Goal: Transaction & Acquisition: Purchase product/service

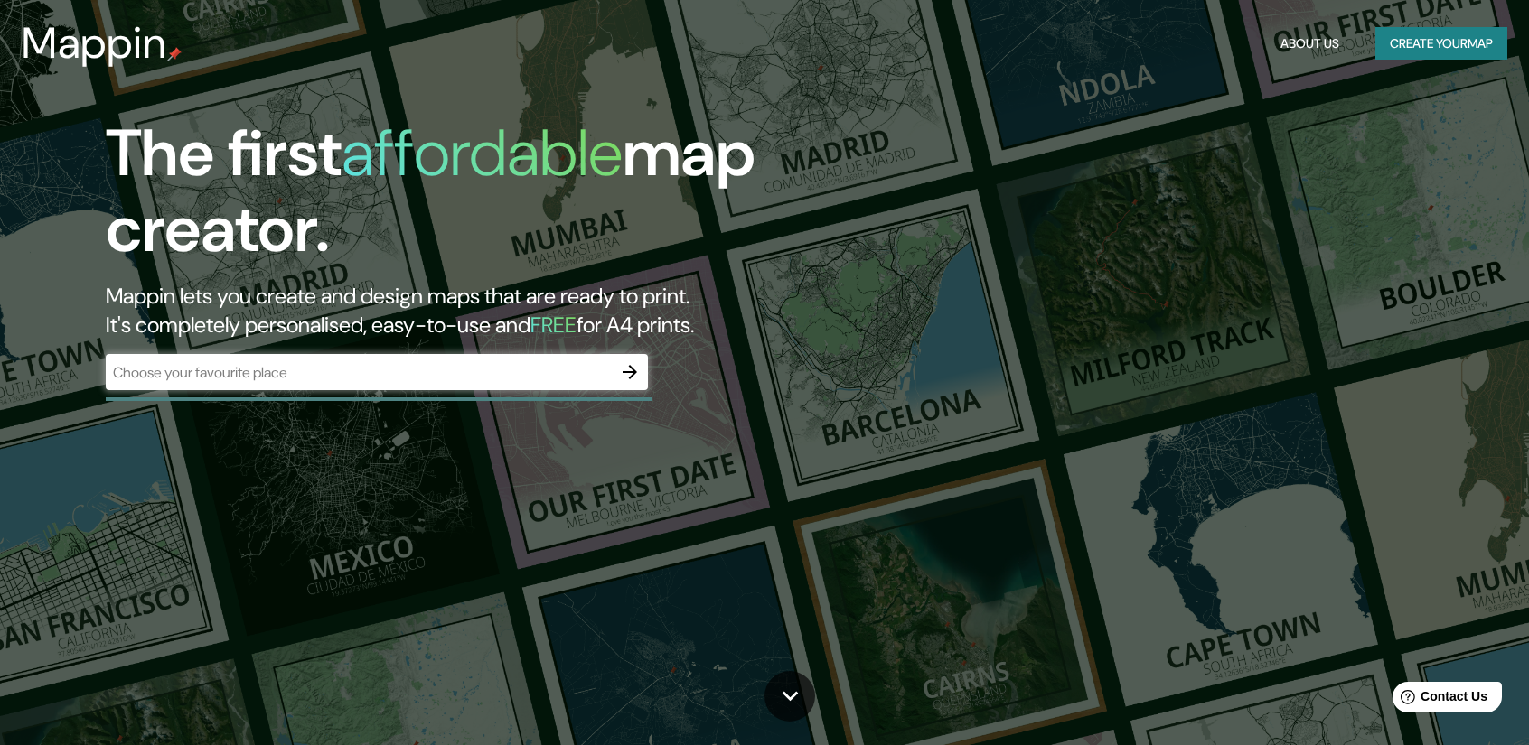
click at [397, 383] on div "​" at bounding box center [377, 372] width 542 height 36
click at [629, 382] on icon "button" at bounding box center [630, 372] width 22 height 22
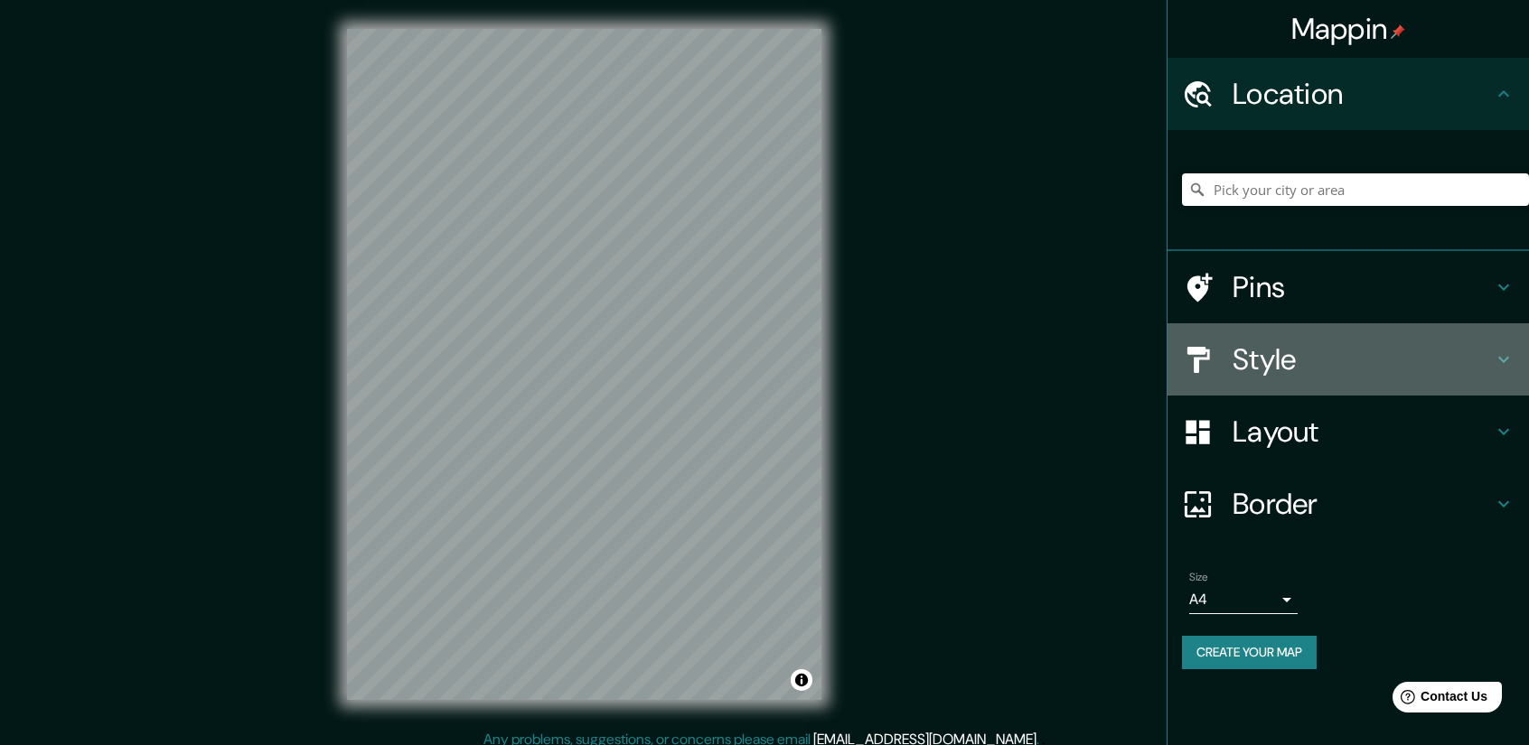
click at [1422, 366] on h4 "Style" at bounding box center [1362, 359] width 260 height 36
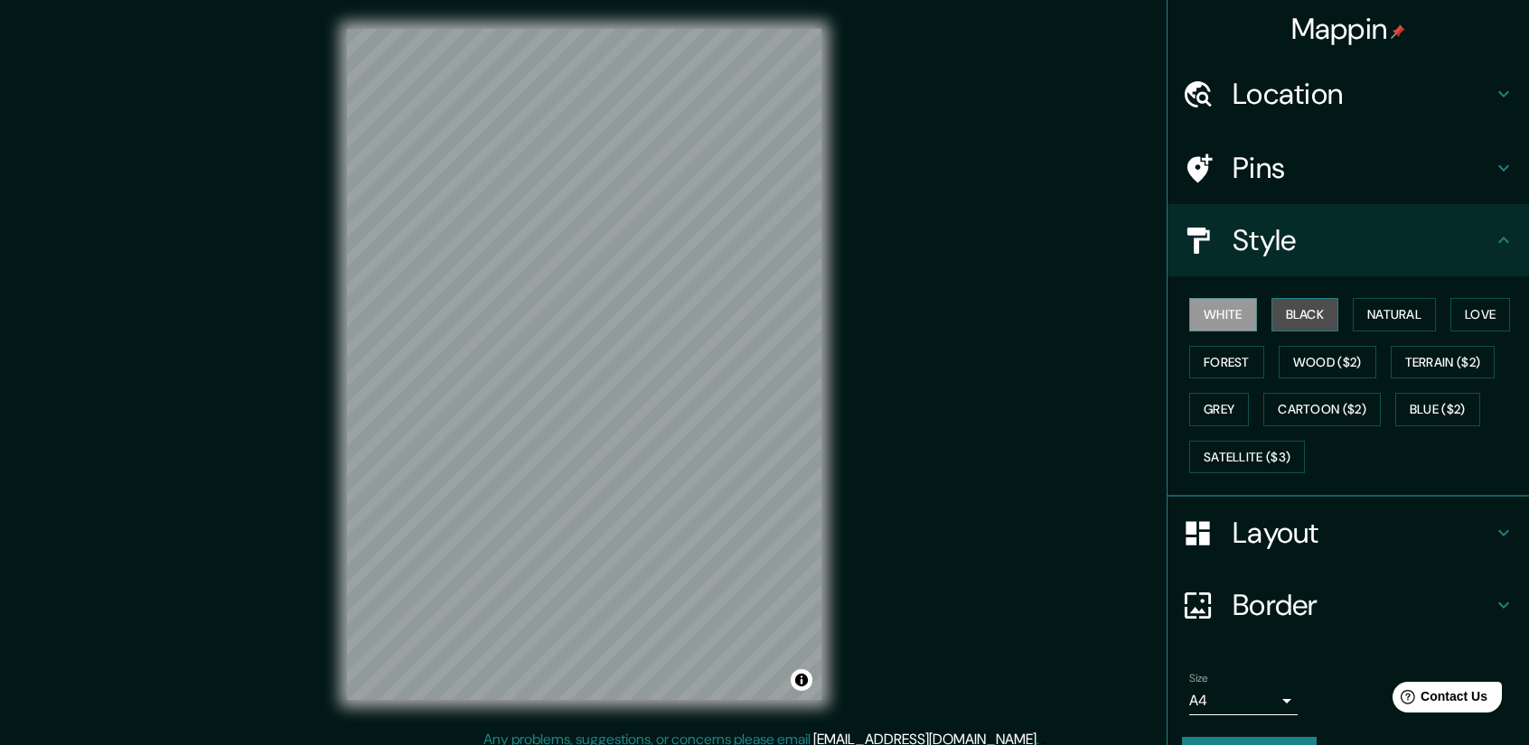
click at [1300, 313] on button "Black" at bounding box center [1305, 314] width 68 height 33
click at [1402, 317] on button "Natural" at bounding box center [1393, 314] width 83 height 33
click at [1286, 319] on button "Black" at bounding box center [1305, 314] width 68 height 33
click at [1465, 321] on button "Love" at bounding box center [1480, 314] width 60 height 33
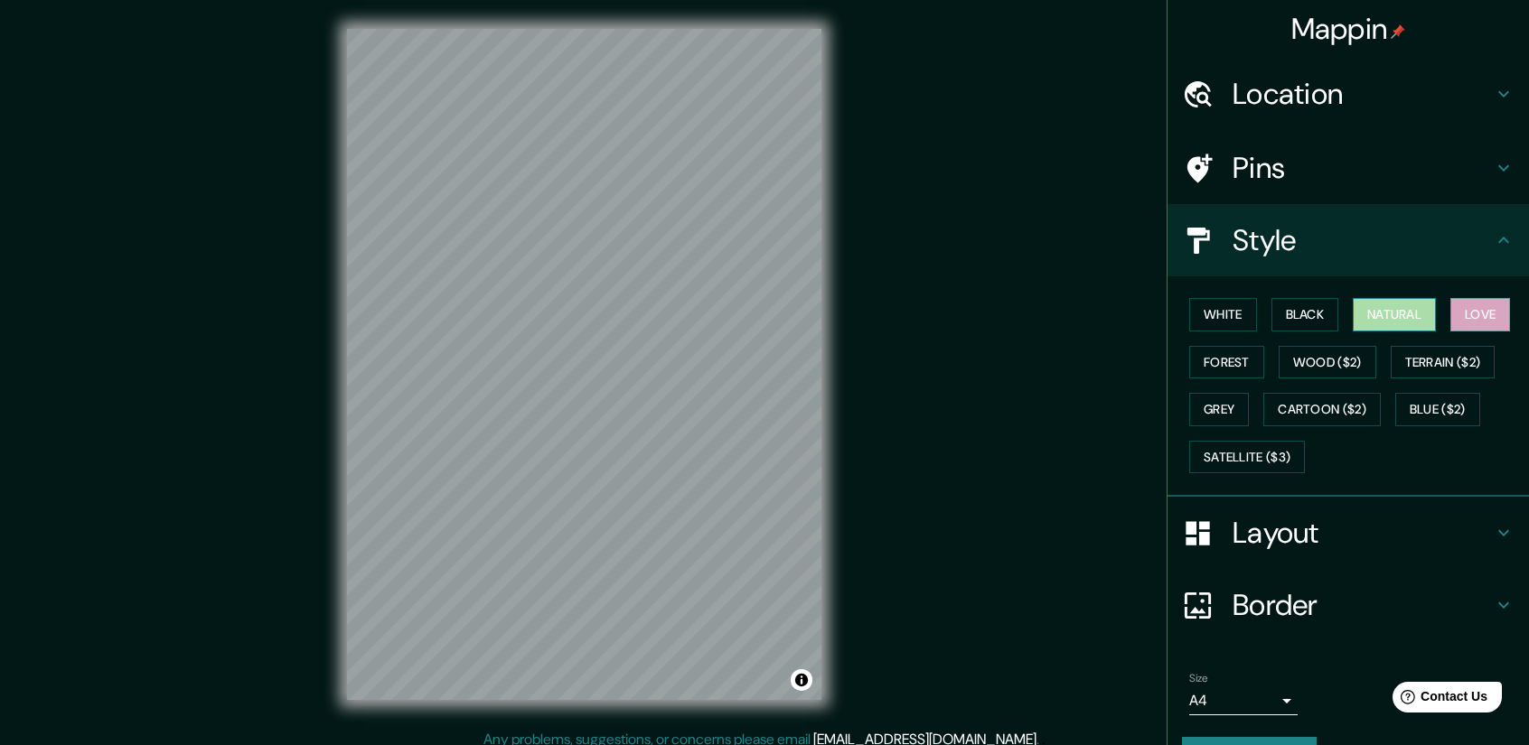
click at [1352, 319] on button "Natural" at bounding box center [1393, 314] width 83 height 33
click at [1234, 359] on button "Forest" at bounding box center [1226, 362] width 75 height 33
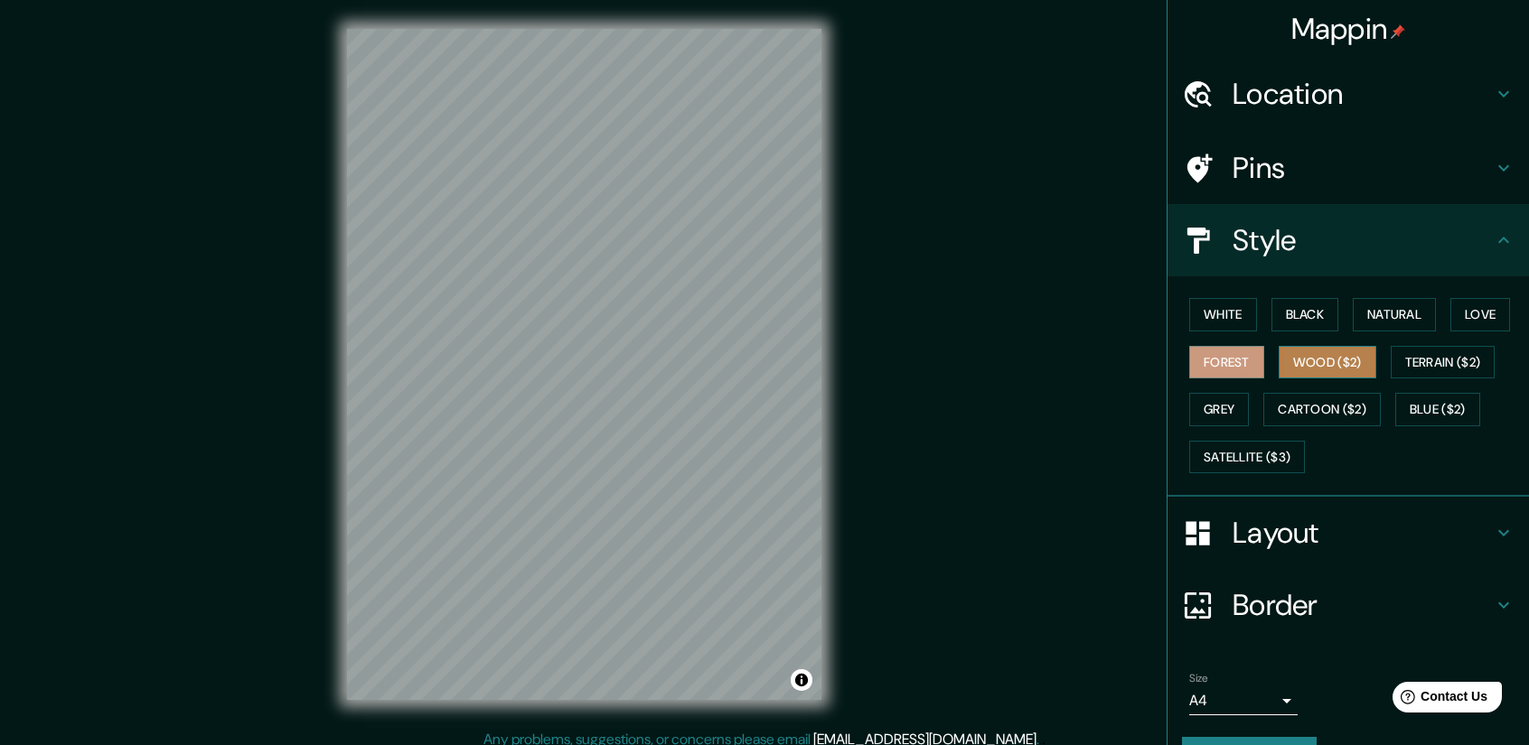
click at [1309, 362] on button "Wood ($2)" at bounding box center [1327, 362] width 98 height 33
click at [1438, 372] on button "Terrain ($2)" at bounding box center [1442, 362] width 105 height 33
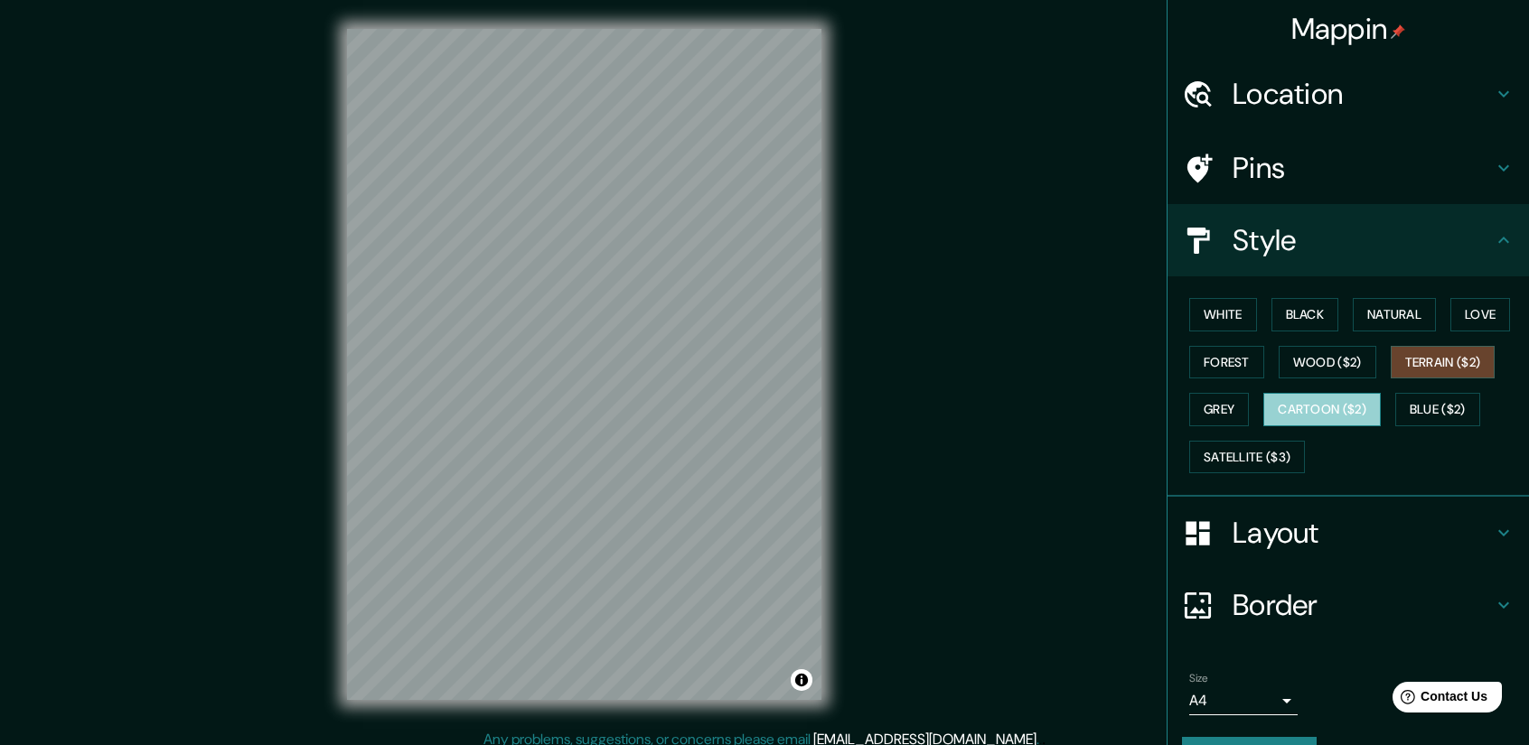
click at [1308, 408] on button "Cartoon ($2)" at bounding box center [1321, 409] width 117 height 33
click at [1189, 407] on button "Grey" at bounding box center [1219, 409] width 60 height 33
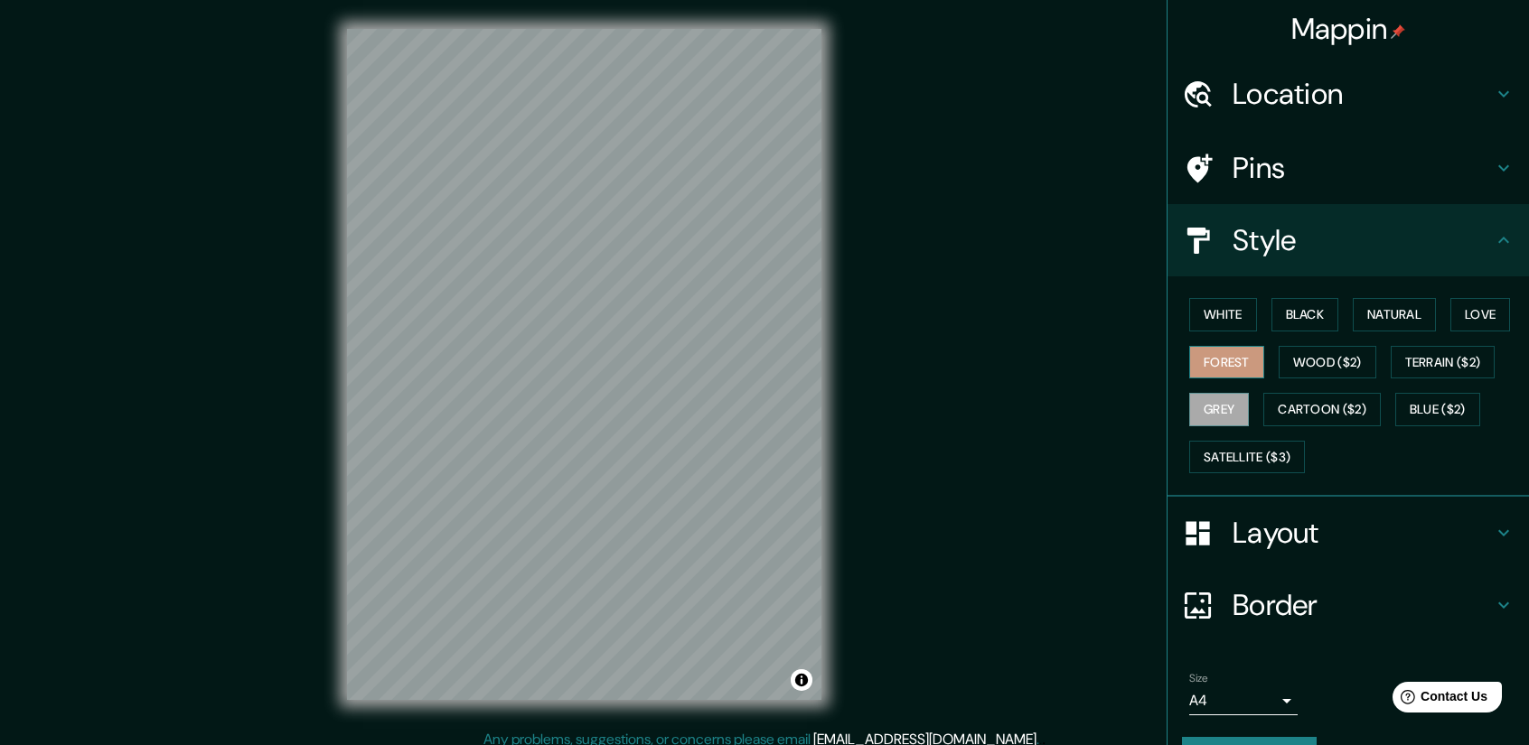
click at [1220, 358] on button "Forest" at bounding box center [1226, 362] width 75 height 33
click at [1465, 301] on button "Love" at bounding box center [1480, 314] width 60 height 33
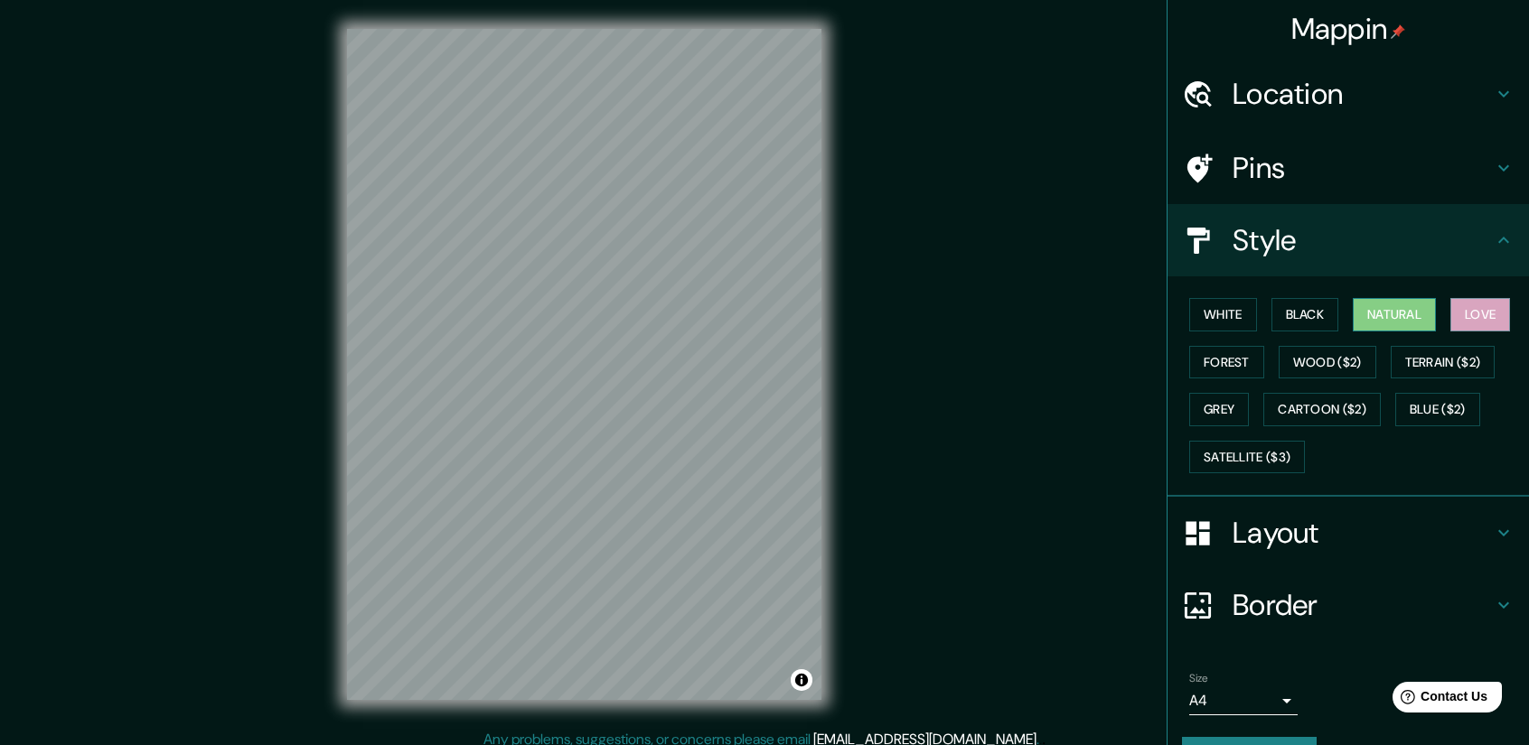
click at [1395, 301] on button "Natural" at bounding box center [1393, 314] width 83 height 33
click at [1328, 296] on div "White Black Natural Love Forest Wood ($2) Terrain ($2) Grey Cartoon ($2) Blue (…" at bounding box center [1355, 386] width 347 height 190
click at [1301, 298] on button "Black" at bounding box center [1305, 314] width 68 height 33
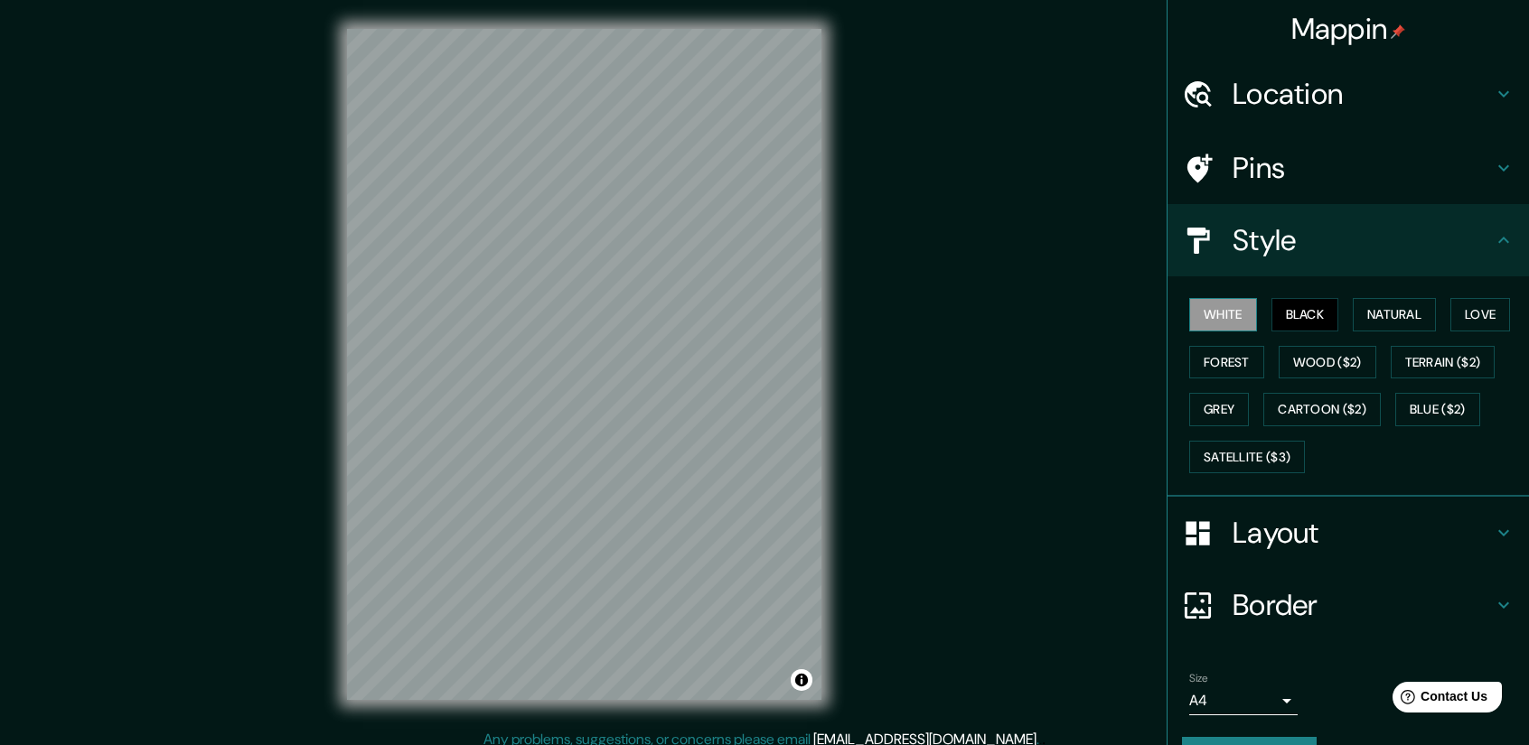
click at [1239, 313] on button "White" at bounding box center [1223, 314] width 68 height 33
click at [1295, 320] on button "Black" at bounding box center [1305, 314] width 68 height 33
click at [1211, 323] on button "White" at bounding box center [1223, 314] width 68 height 33
click at [1351, 543] on h4 "Layout" at bounding box center [1362, 533] width 260 height 36
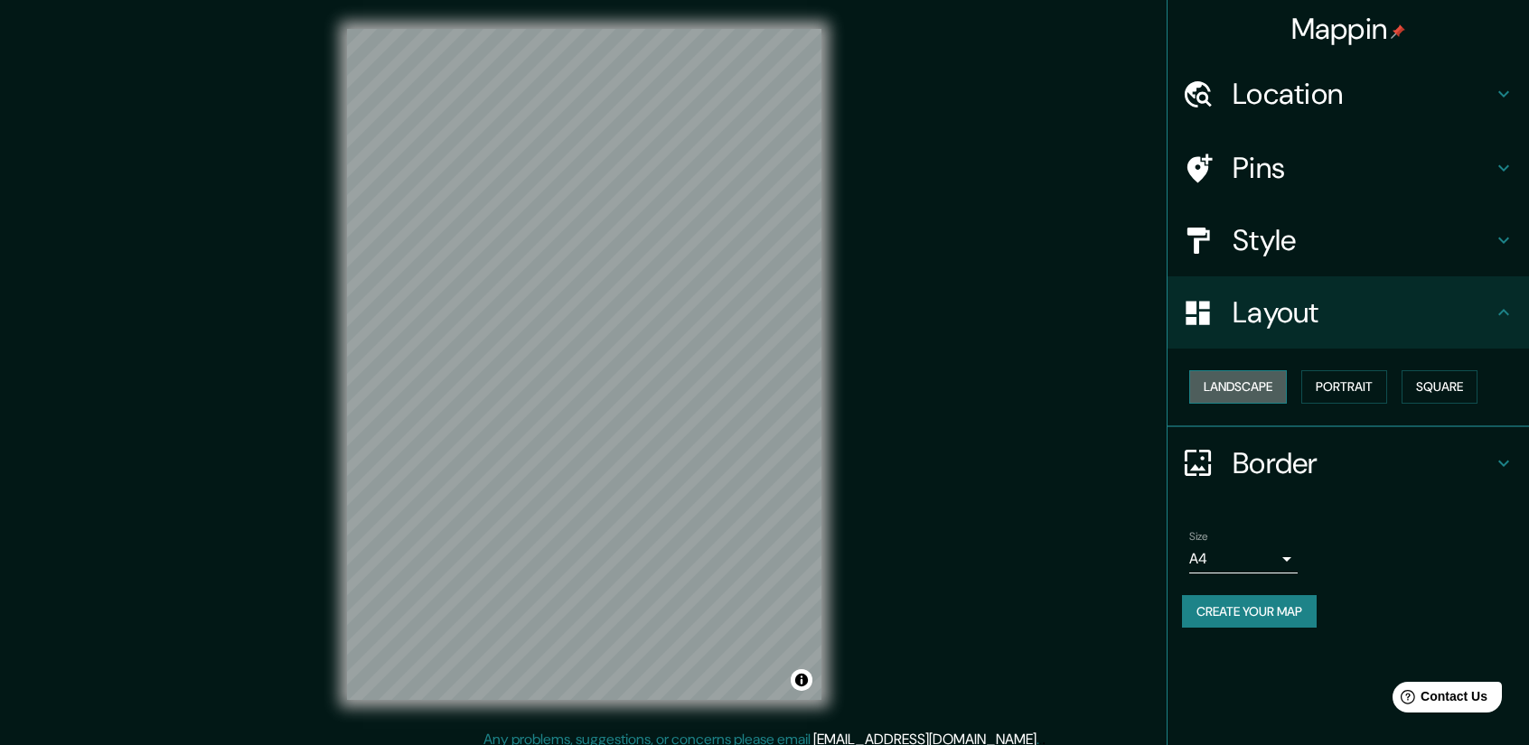
click at [1243, 386] on button "Landscape" at bounding box center [1238, 386] width 98 height 33
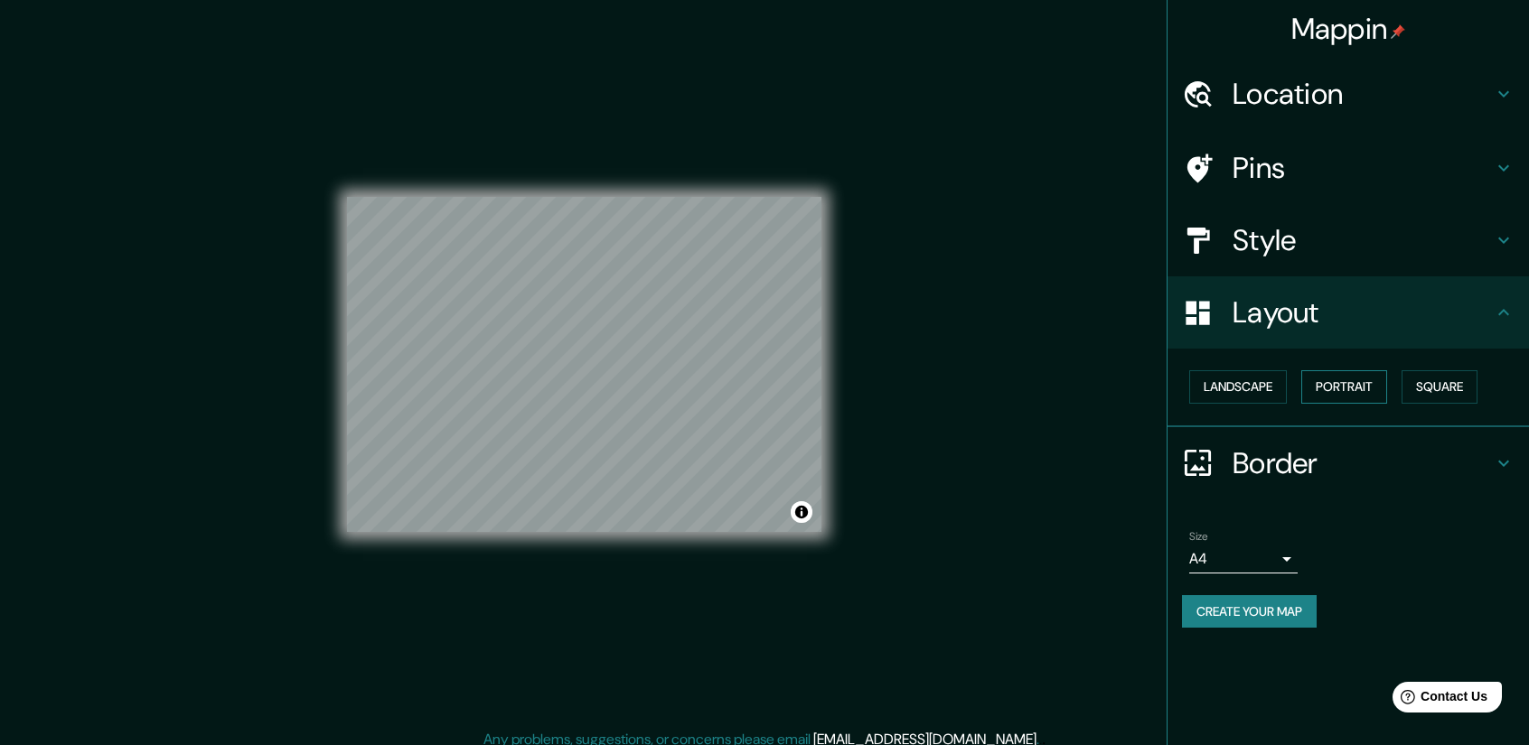
click at [1359, 388] on button "Portrait" at bounding box center [1344, 386] width 86 height 33
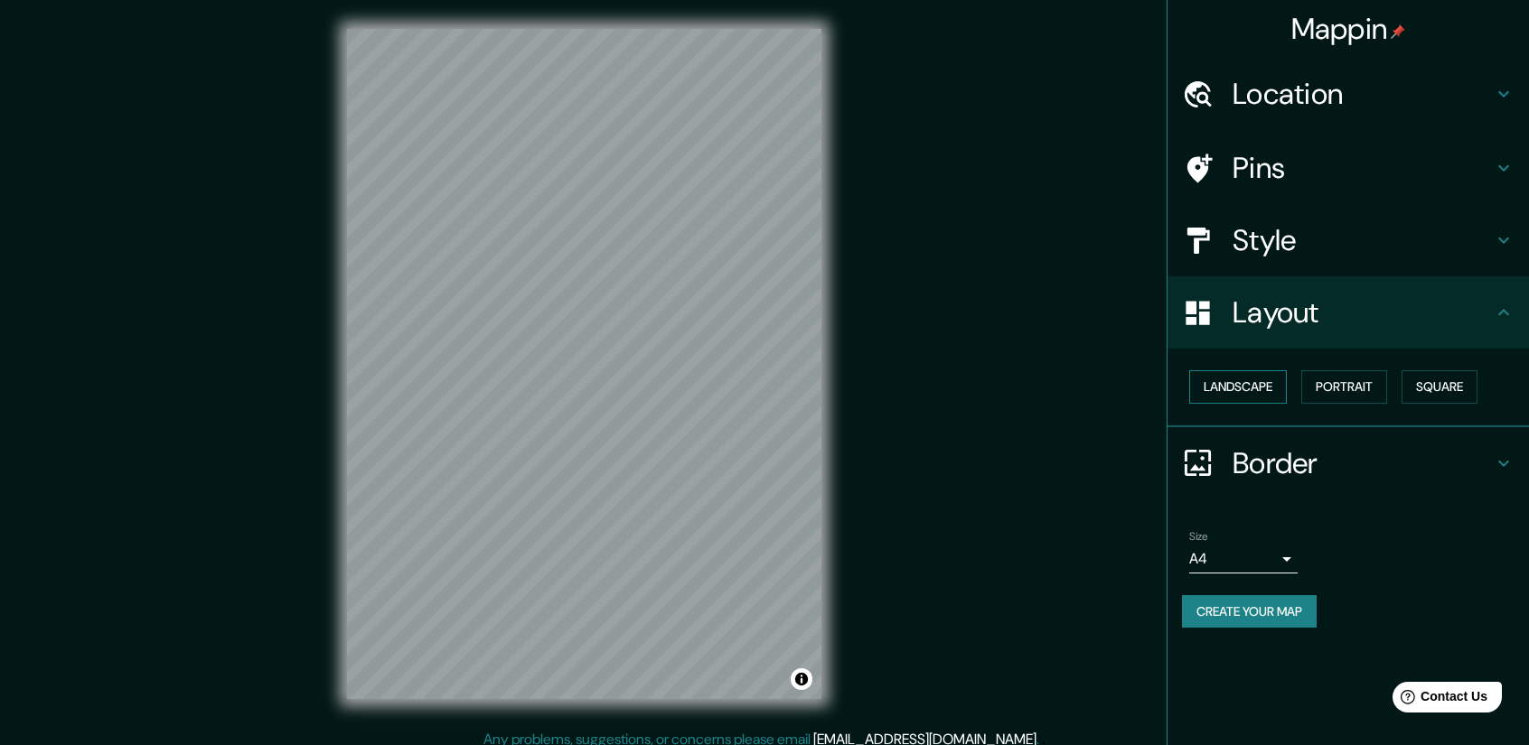
click at [1272, 391] on button "Landscape" at bounding box center [1238, 386] width 98 height 33
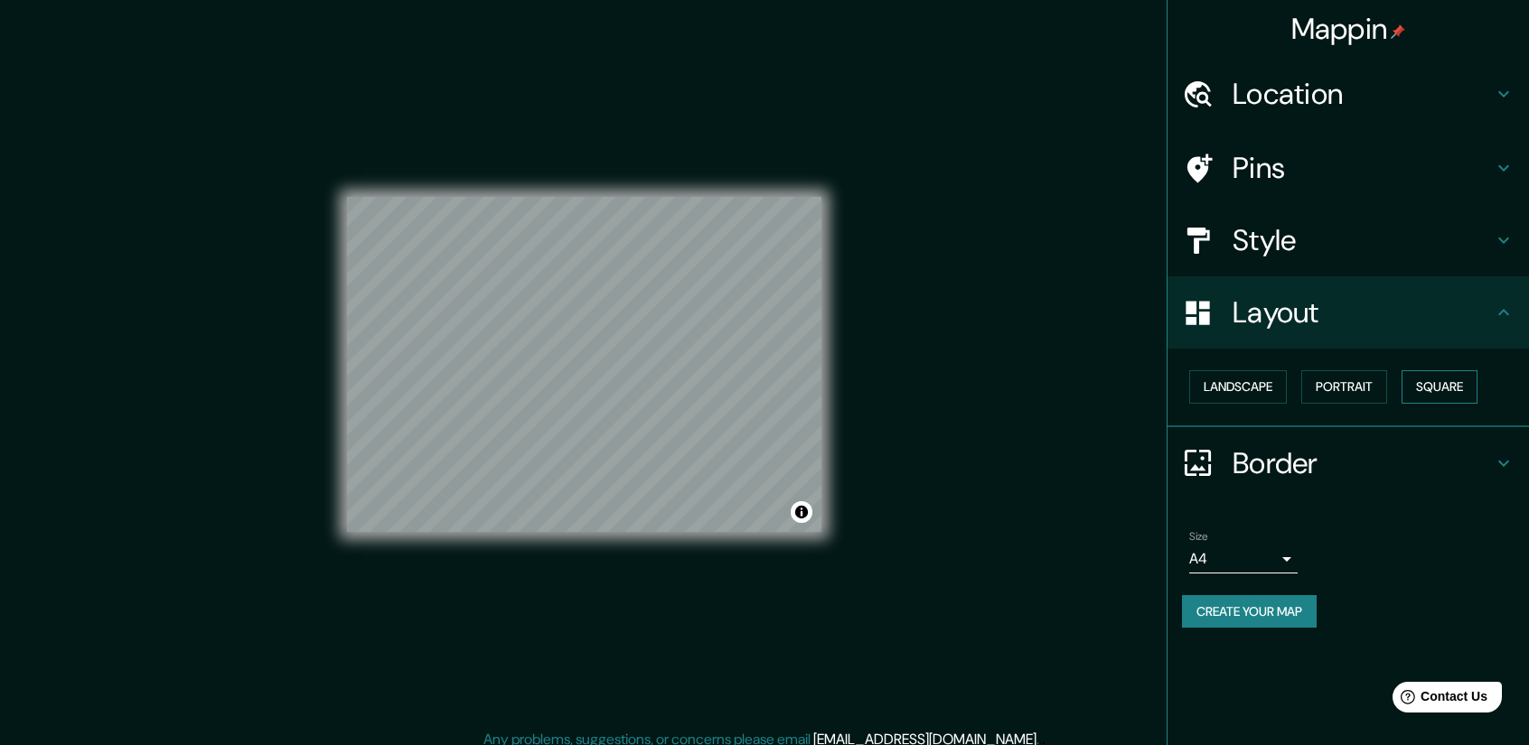
click at [1462, 395] on button "Square" at bounding box center [1439, 386] width 76 height 33
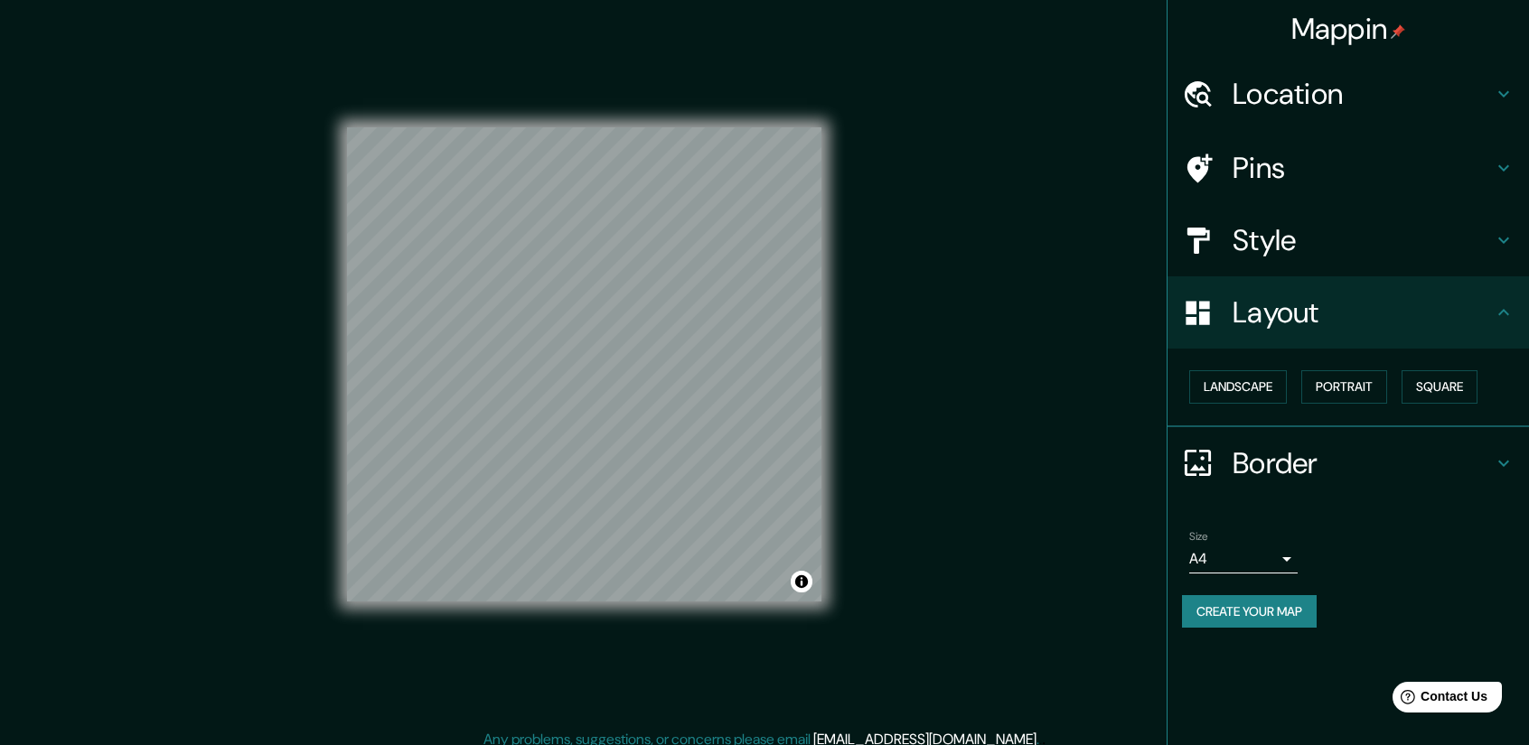
click at [1321, 476] on h4 "Border" at bounding box center [1362, 463] width 260 height 36
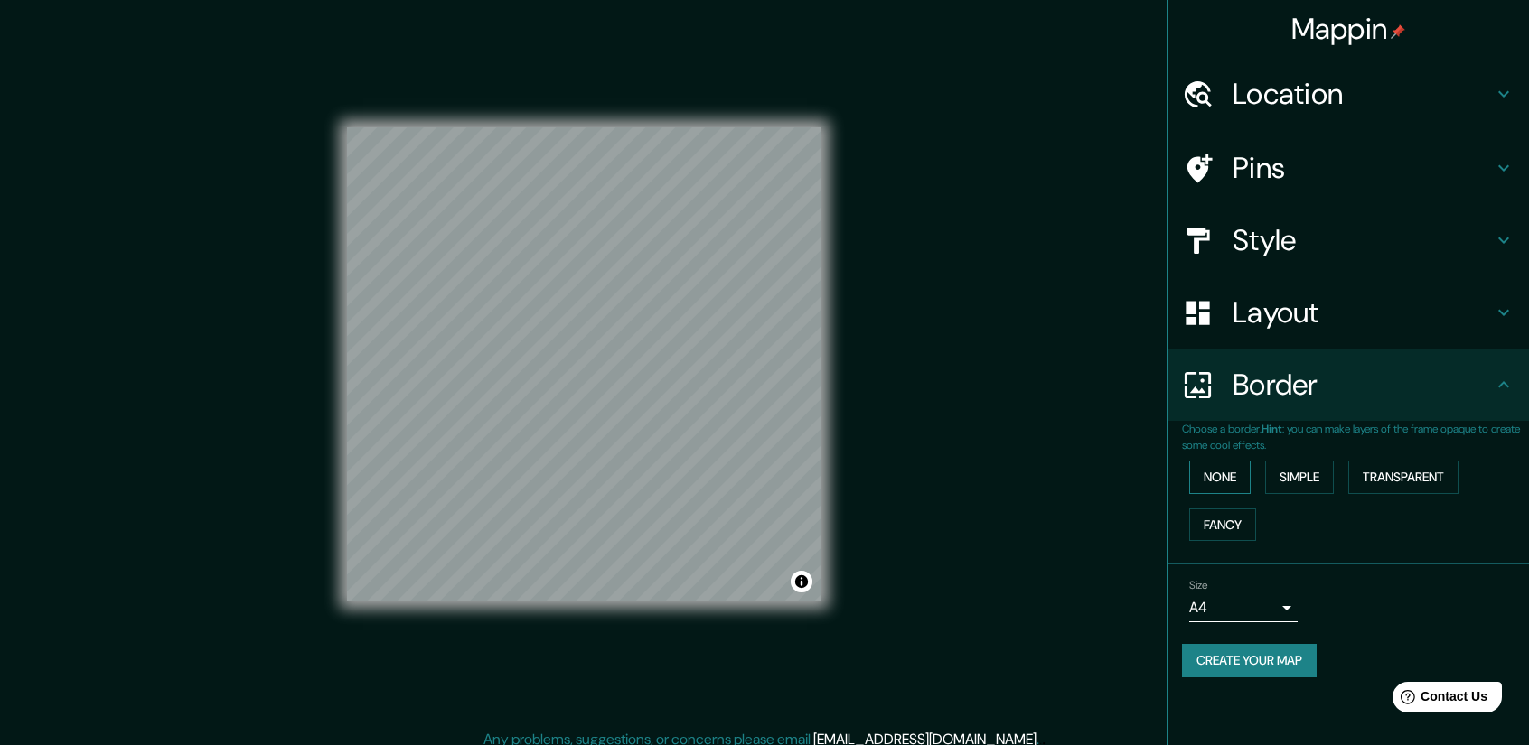
click at [1221, 484] on button "None" at bounding box center [1219, 477] width 61 height 33
click at [1321, 484] on button "Simple" at bounding box center [1299, 477] width 69 height 33
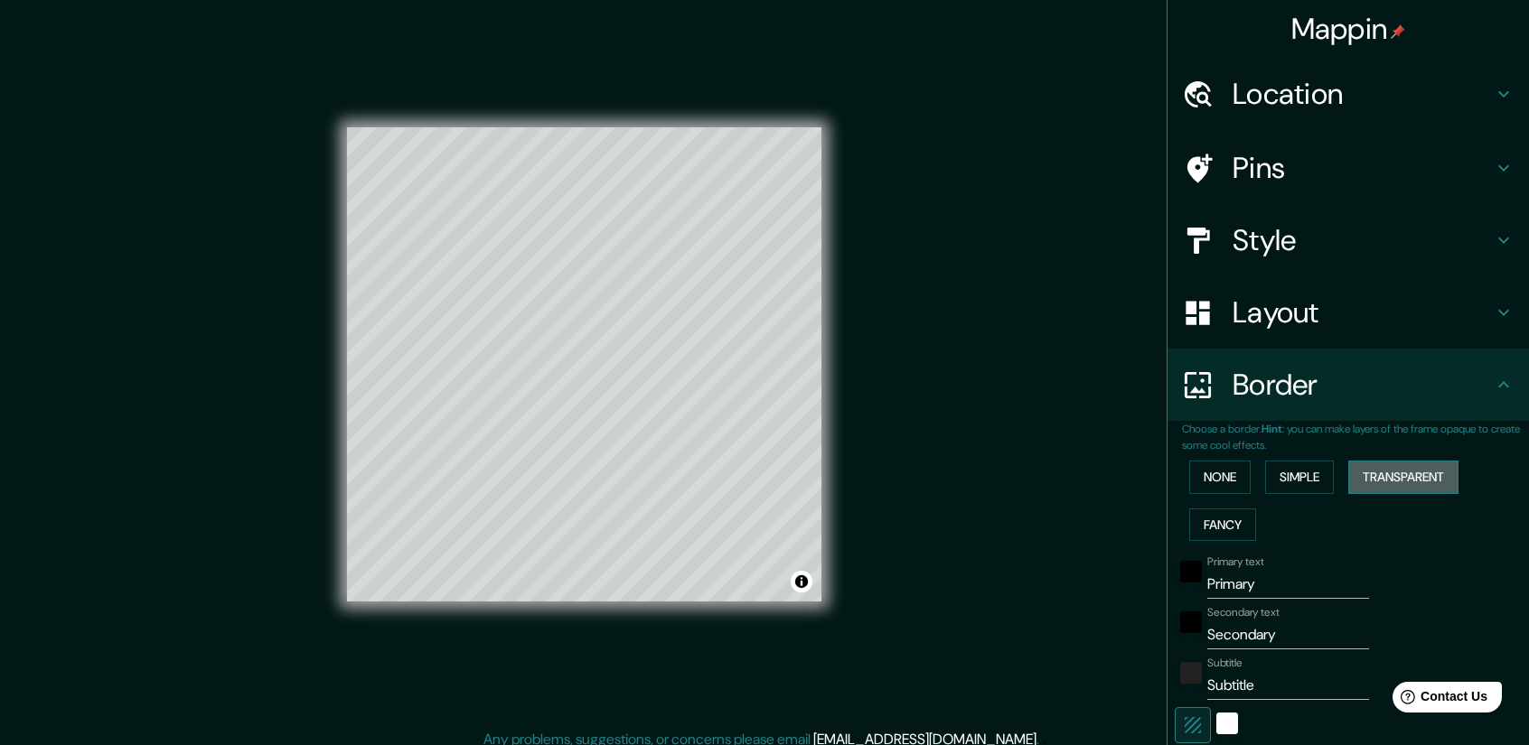
click at [1415, 484] on button "Transparent" at bounding box center [1403, 477] width 110 height 33
click at [1192, 522] on button "Fancy" at bounding box center [1222, 525] width 67 height 33
click at [1209, 490] on button "None" at bounding box center [1219, 477] width 61 height 33
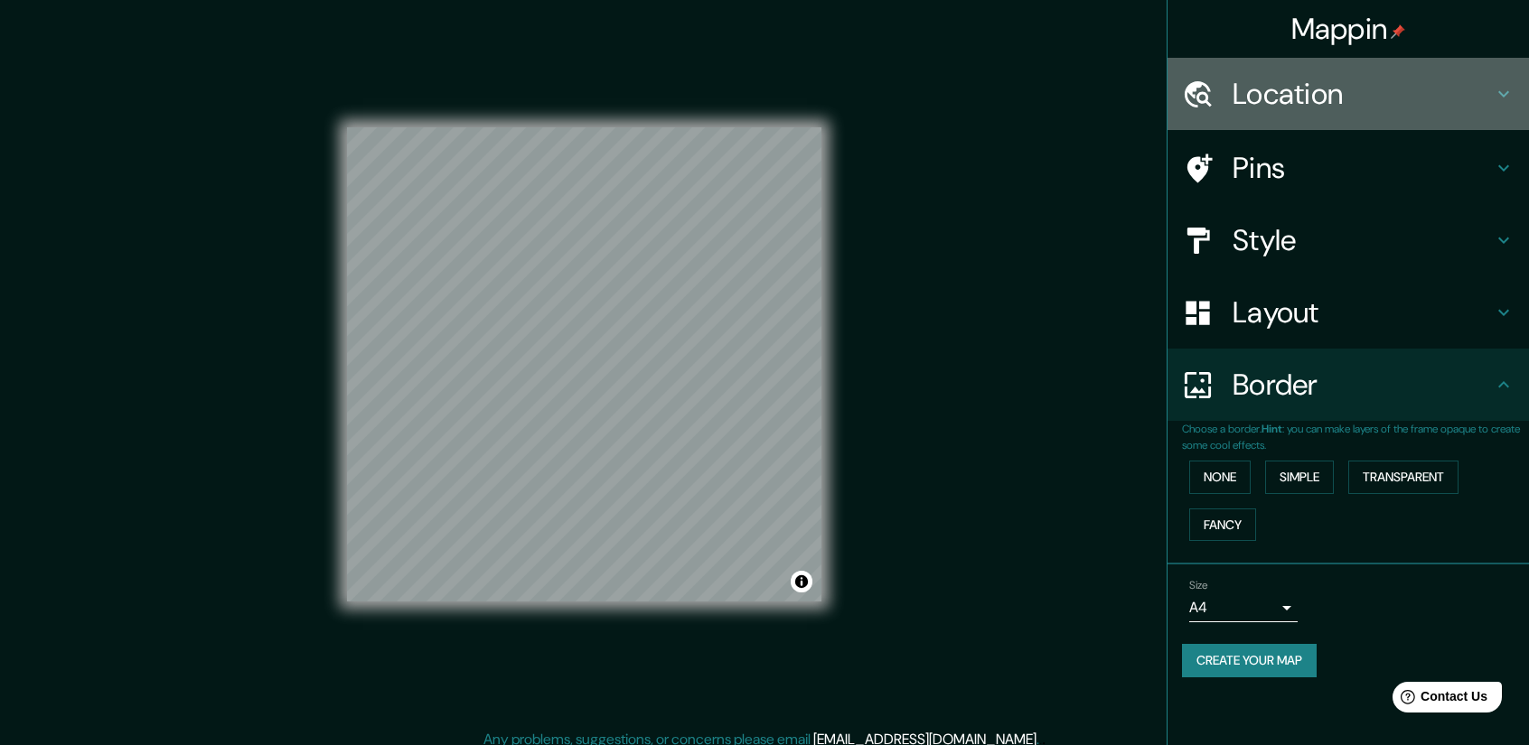
click at [1342, 89] on h4 "Location" at bounding box center [1362, 94] width 260 height 36
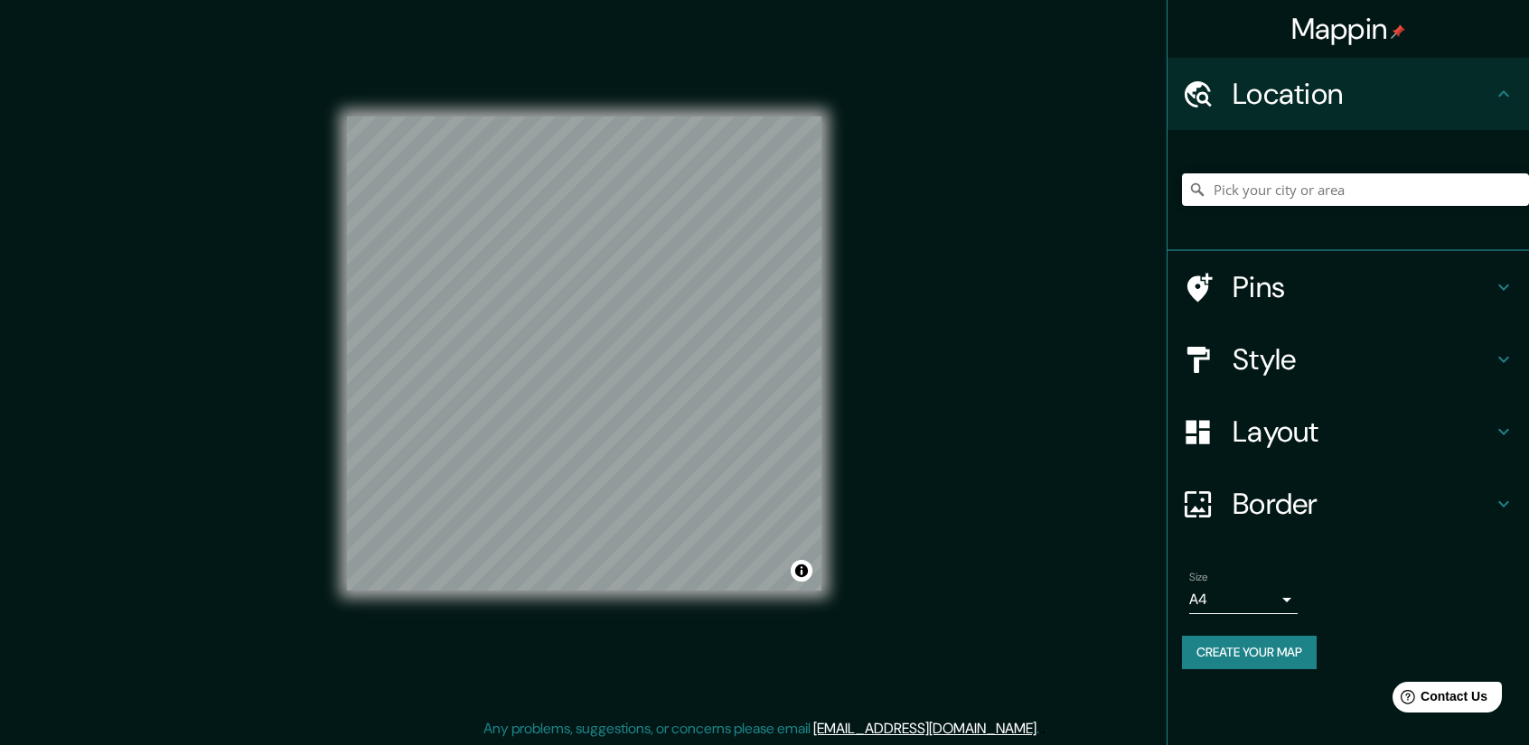
scroll to position [12, 0]
click at [1280, 290] on h4 "Pins" at bounding box center [1362, 287] width 260 height 36
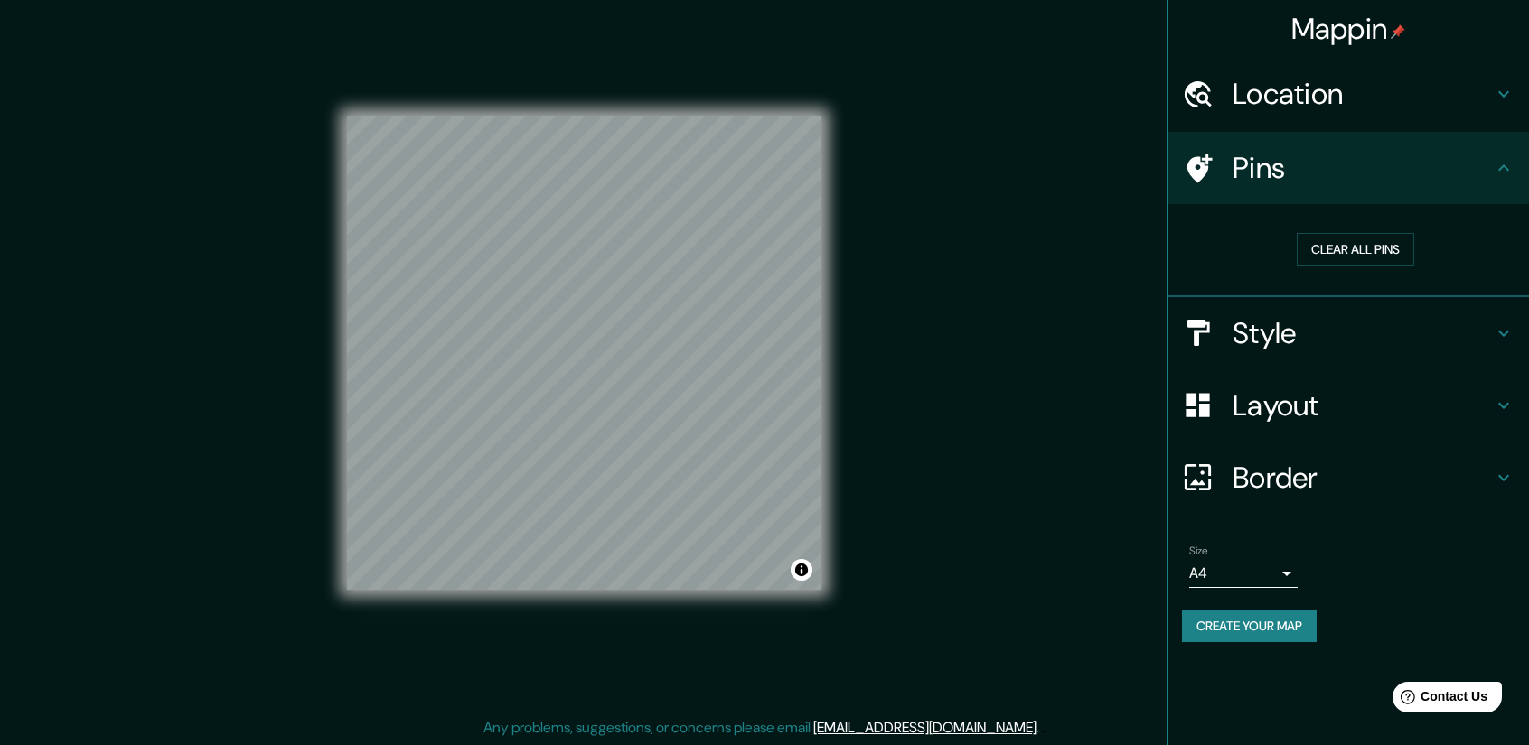
click at [1303, 342] on h4 "Style" at bounding box center [1362, 333] width 260 height 36
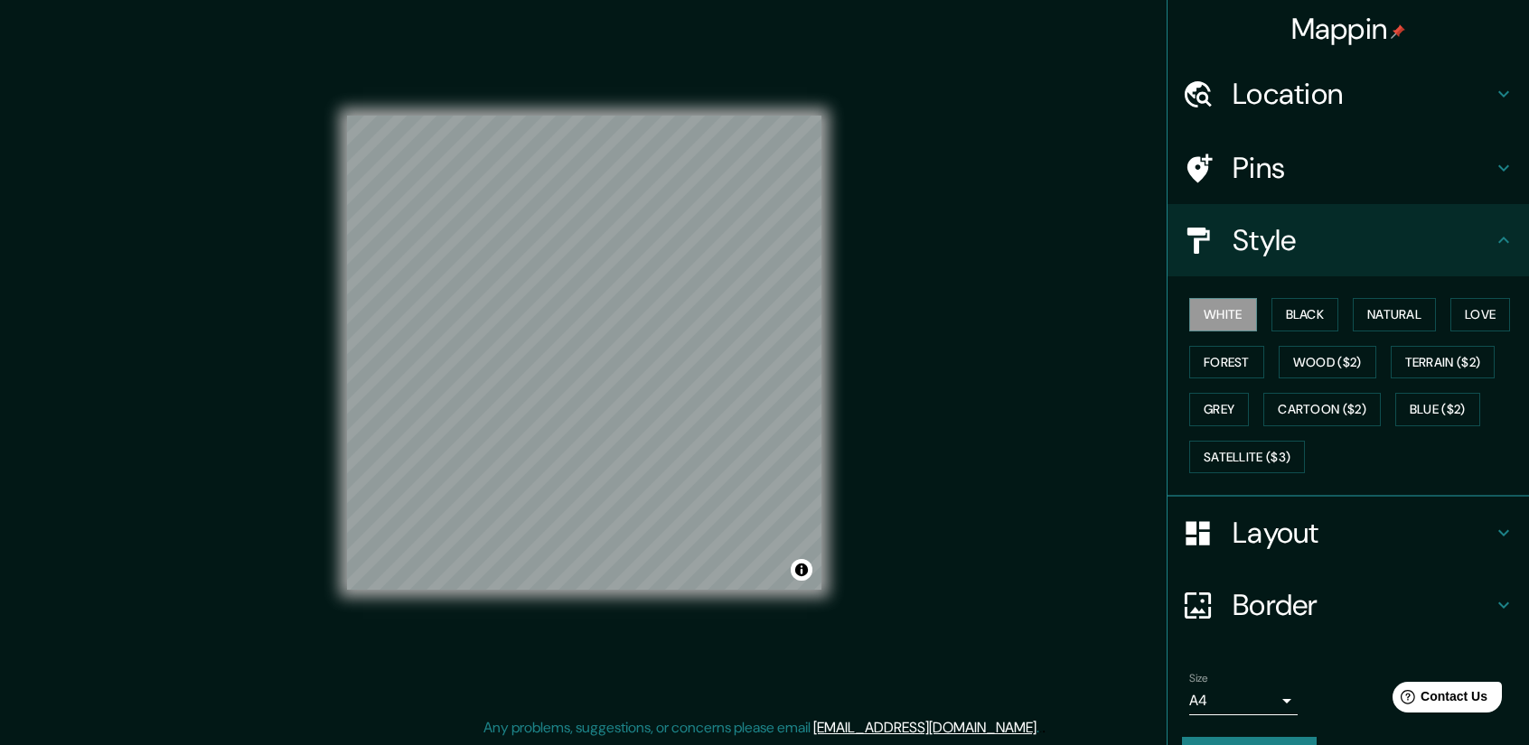
click at [1306, 542] on h4 "Layout" at bounding box center [1362, 533] width 260 height 36
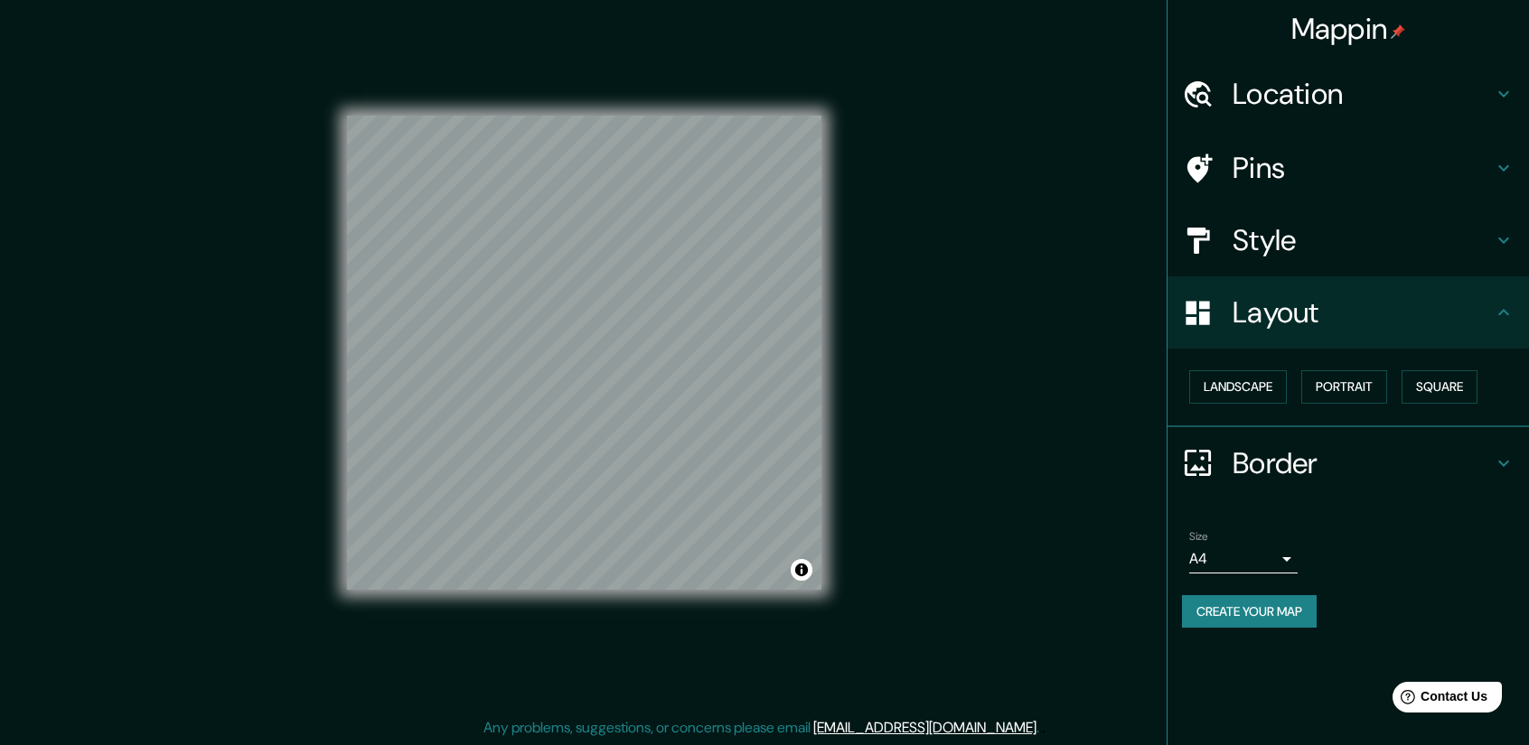
click at [1287, 483] on div "Border" at bounding box center [1347, 463] width 361 height 72
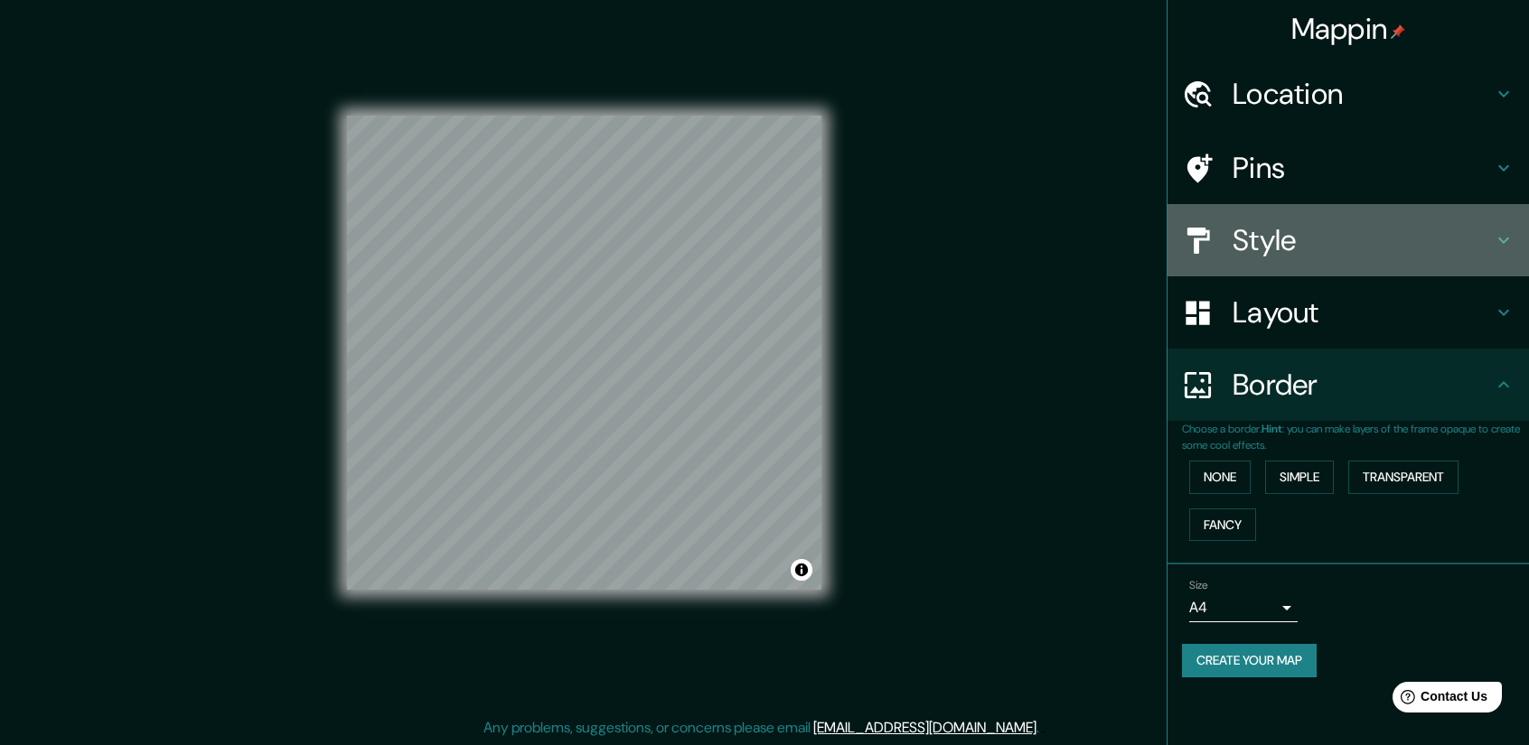
click at [1310, 238] on h4 "Style" at bounding box center [1362, 240] width 260 height 36
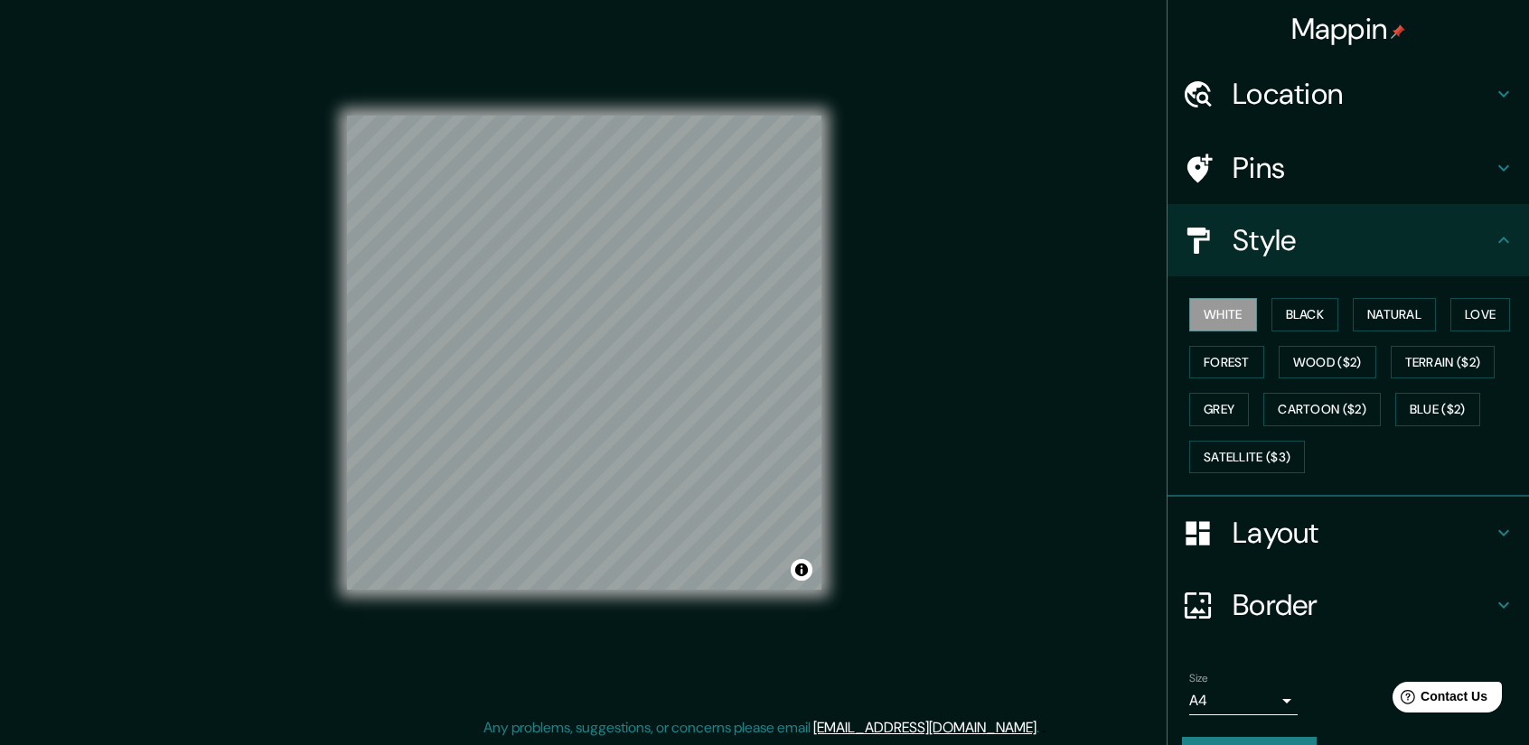
click at [1300, 164] on h4 "Pins" at bounding box center [1362, 168] width 260 height 36
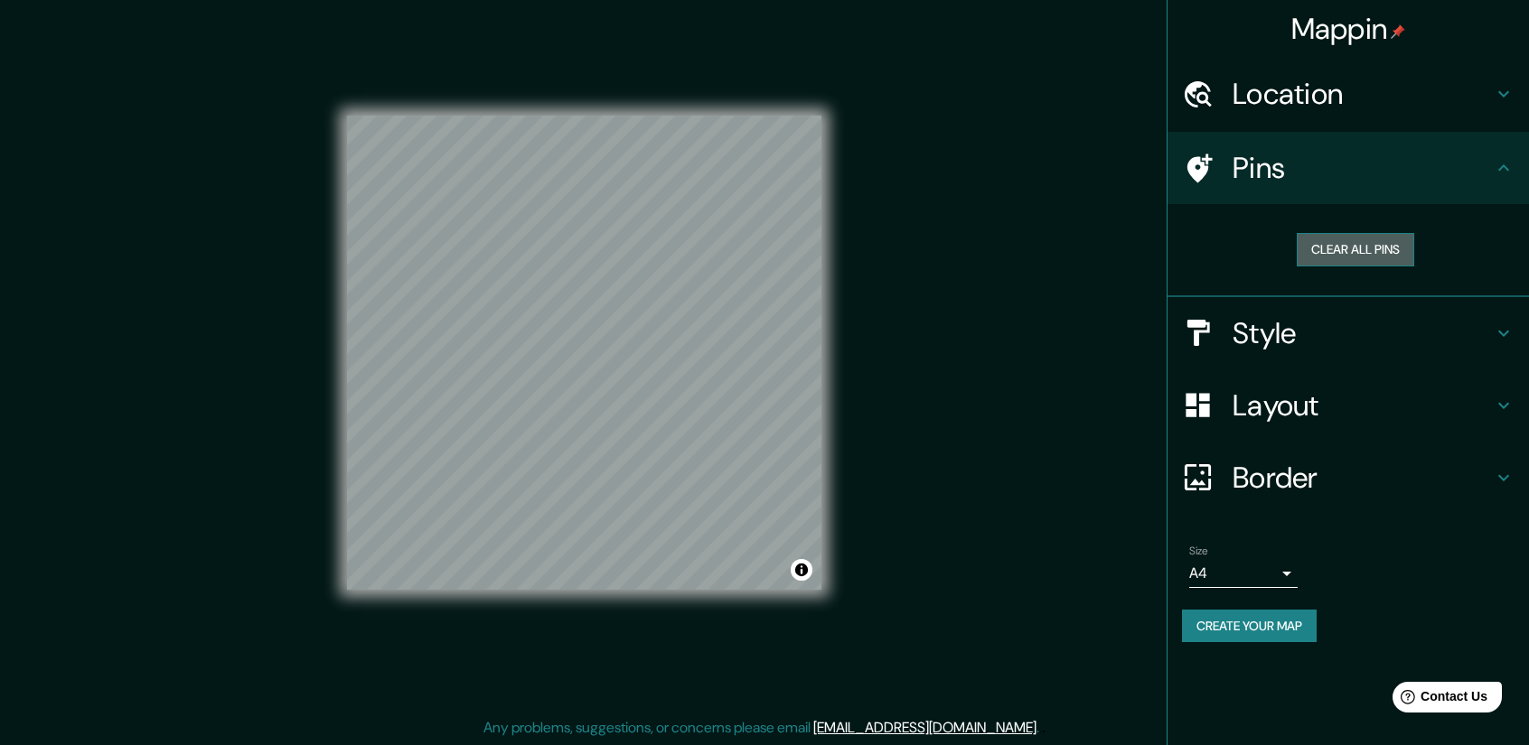
click at [1324, 253] on button "Clear all pins" at bounding box center [1354, 249] width 117 height 33
click at [1288, 624] on button "Create your map" at bounding box center [1249, 626] width 135 height 33
click at [1220, 631] on button "Create your map" at bounding box center [1249, 626] width 135 height 33
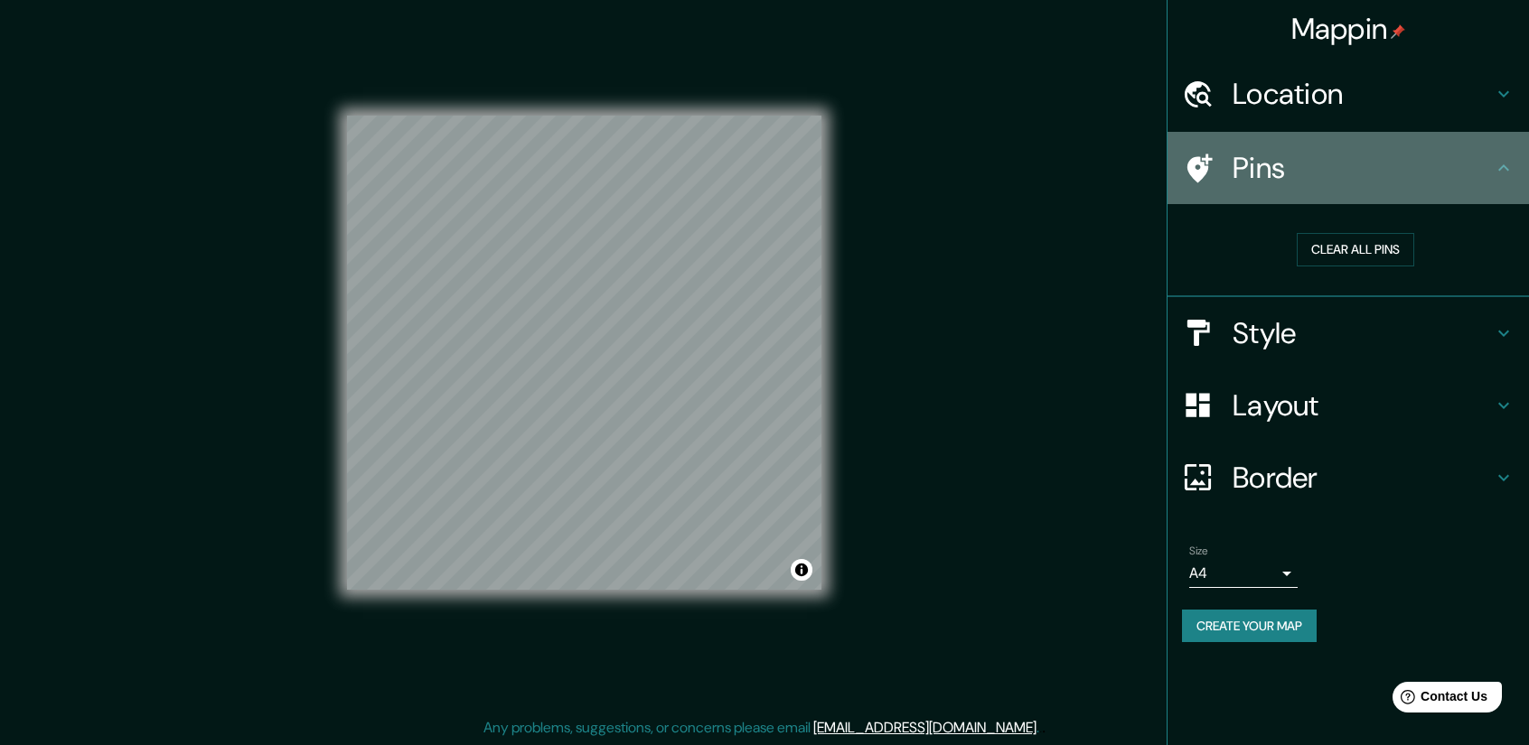
click at [1361, 157] on h4 "Pins" at bounding box center [1362, 168] width 260 height 36
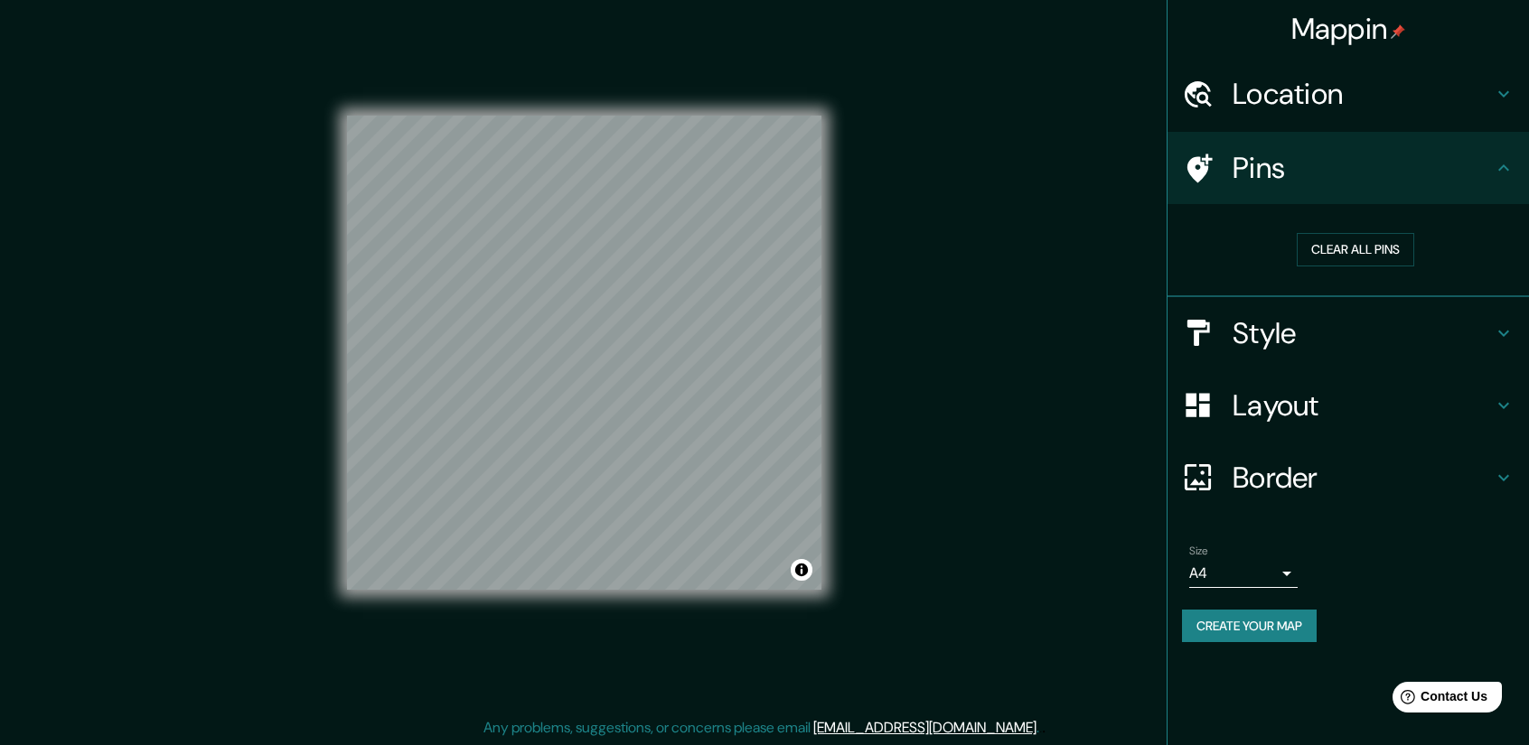
click at [1336, 348] on h4 "Style" at bounding box center [1362, 333] width 260 height 36
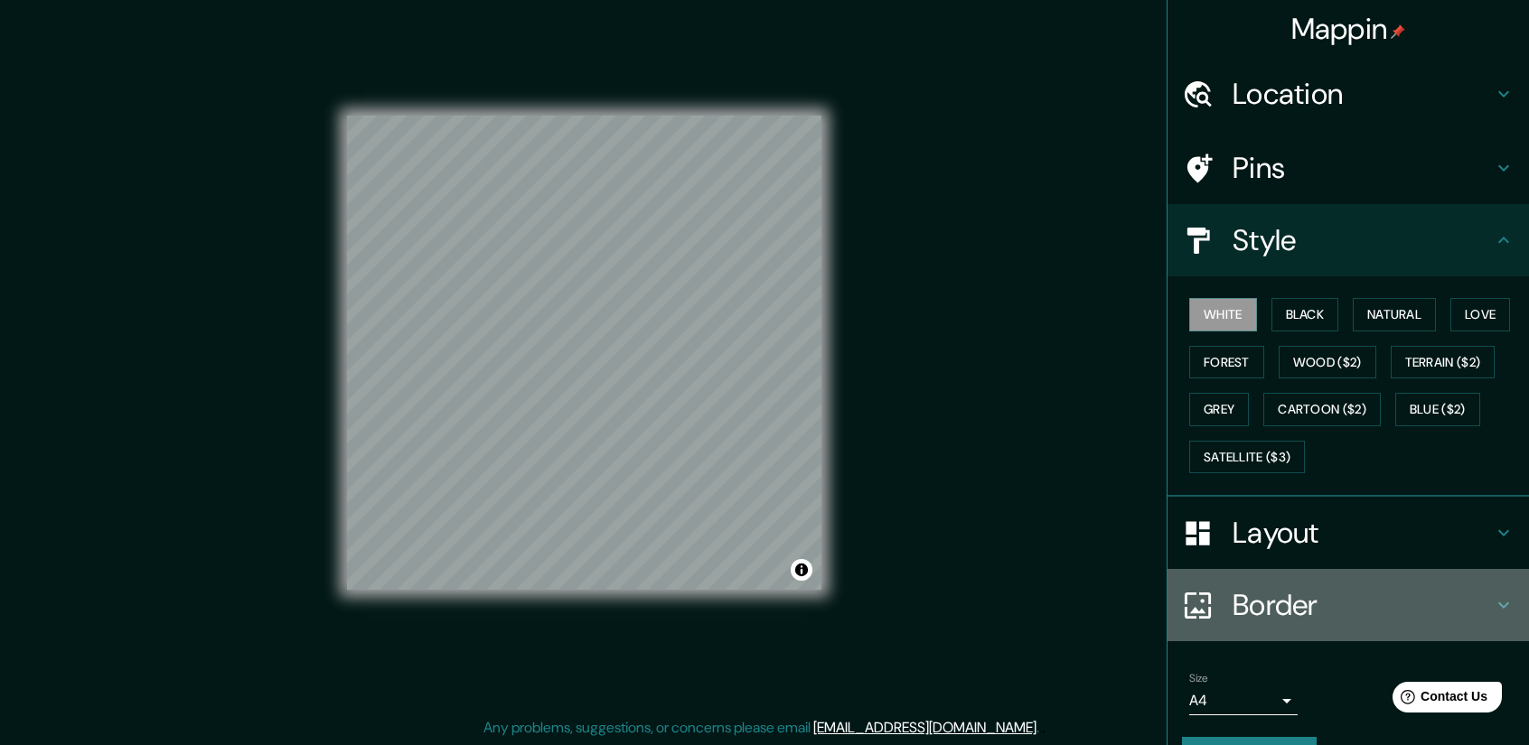
click at [1337, 627] on div "Border" at bounding box center [1347, 605] width 361 height 72
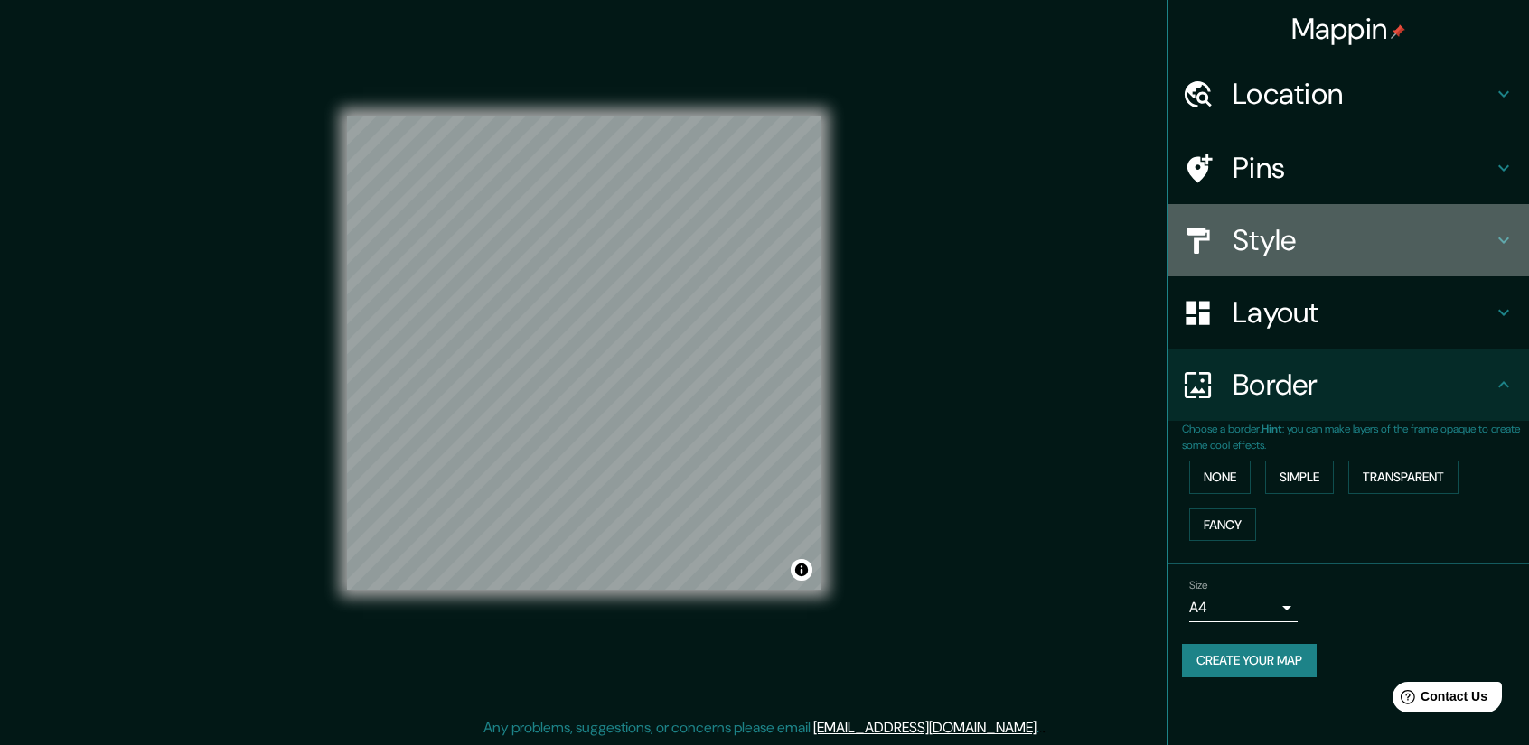
click at [1277, 273] on div "Style" at bounding box center [1347, 240] width 361 height 72
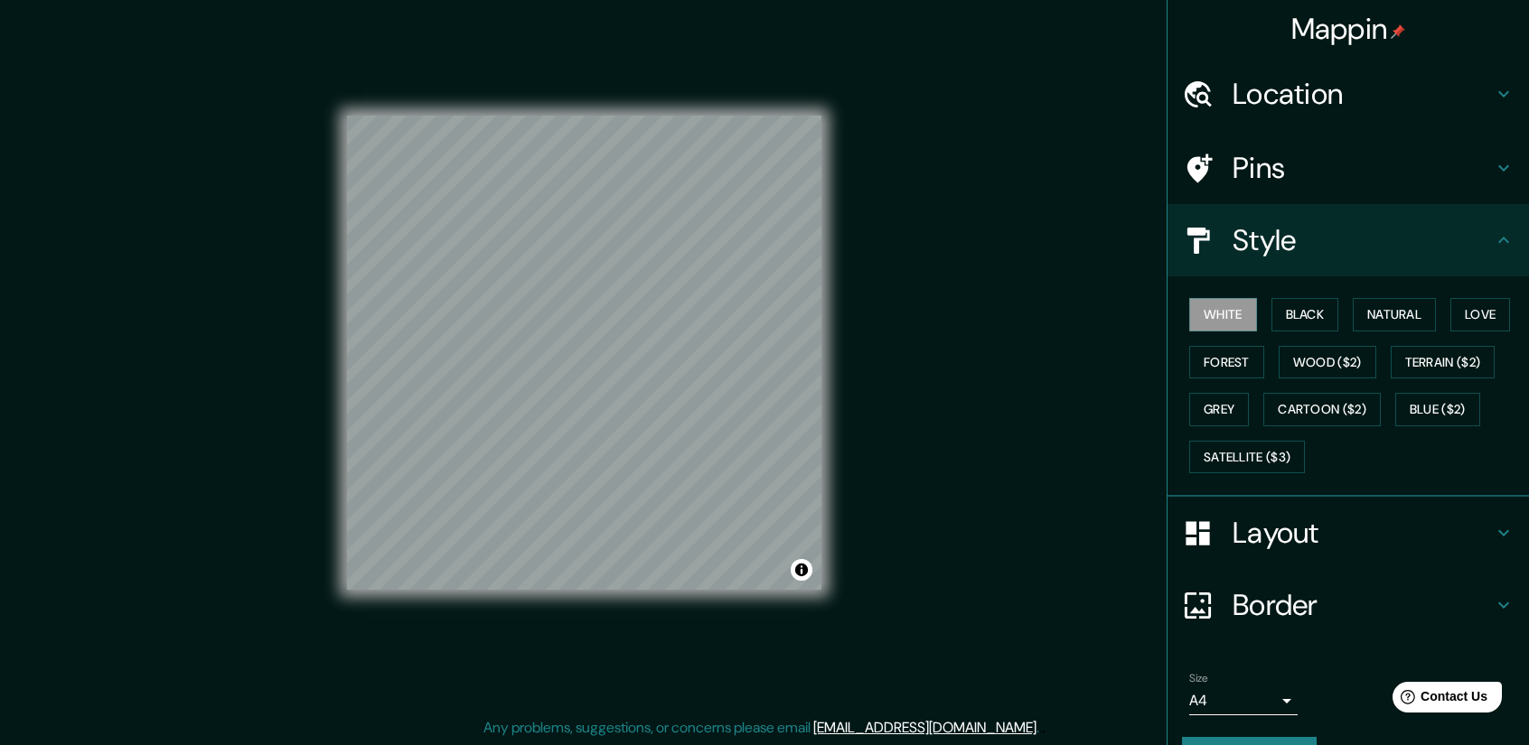
click at [1294, 536] on h4 "Layout" at bounding box center [1362, 533] width 260 height 36
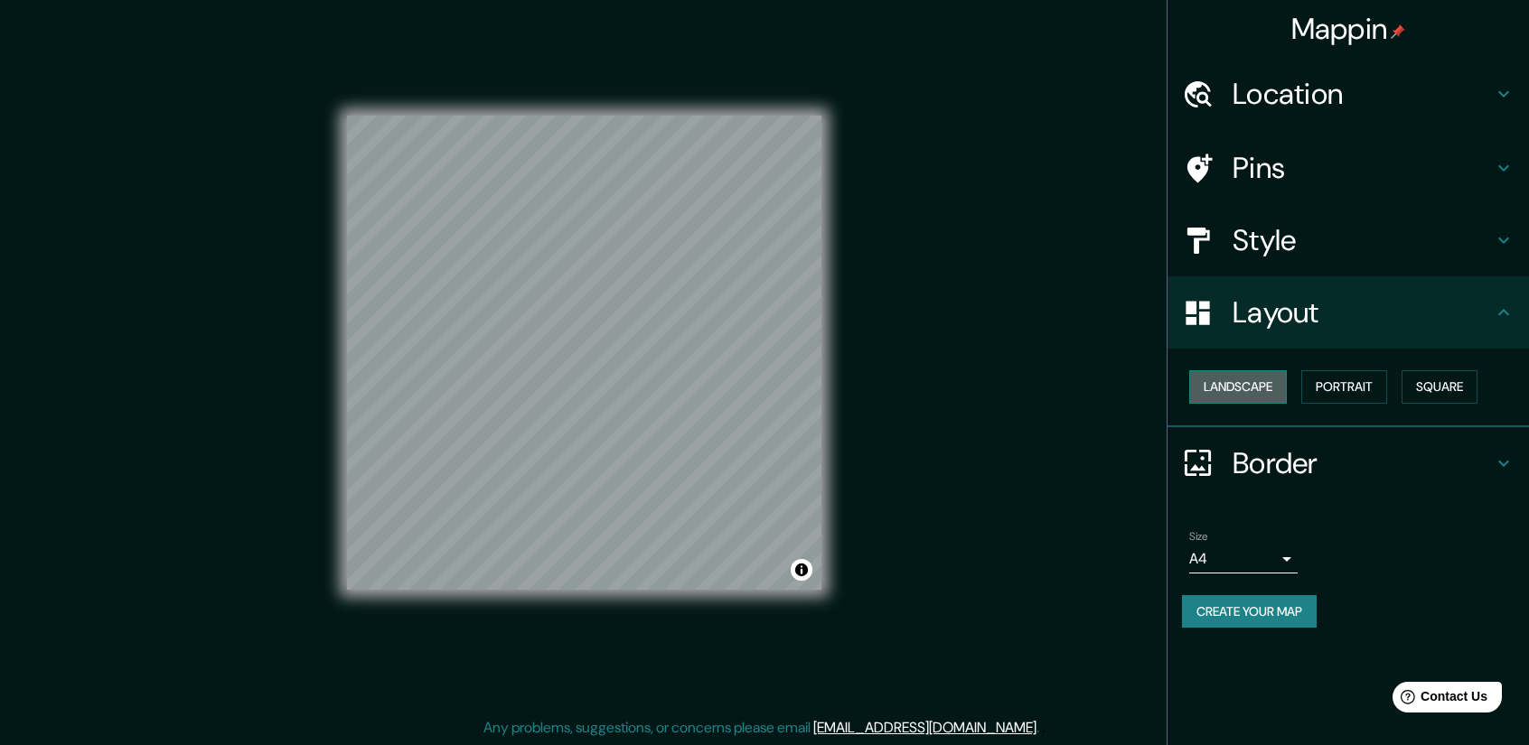
click at [1240, 383] on button "Landscape" at bounding box center [1238, 386] width 98 height 33
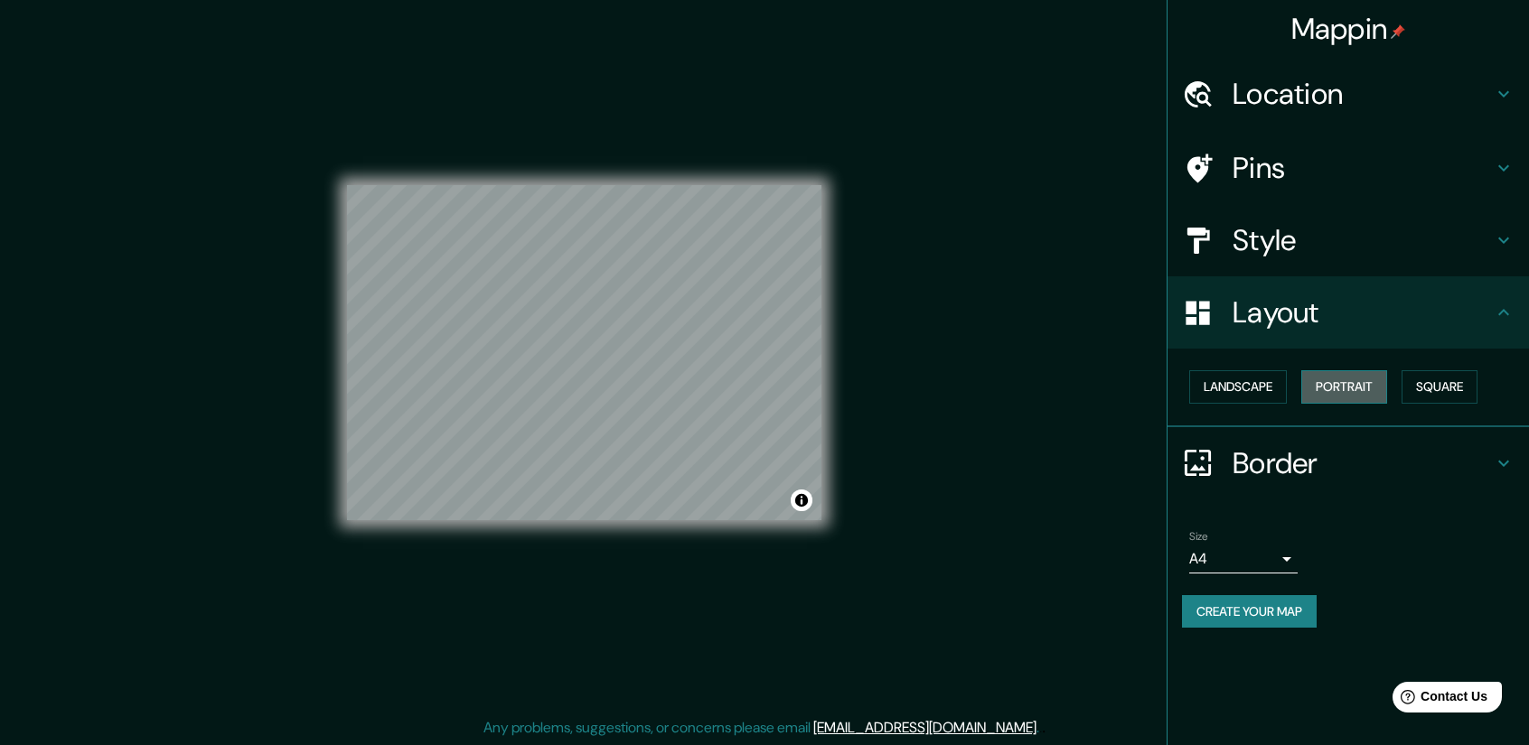
click at [1329, 384] on button "Portrait" at bounding box center [1344, 386] width 86 height 33
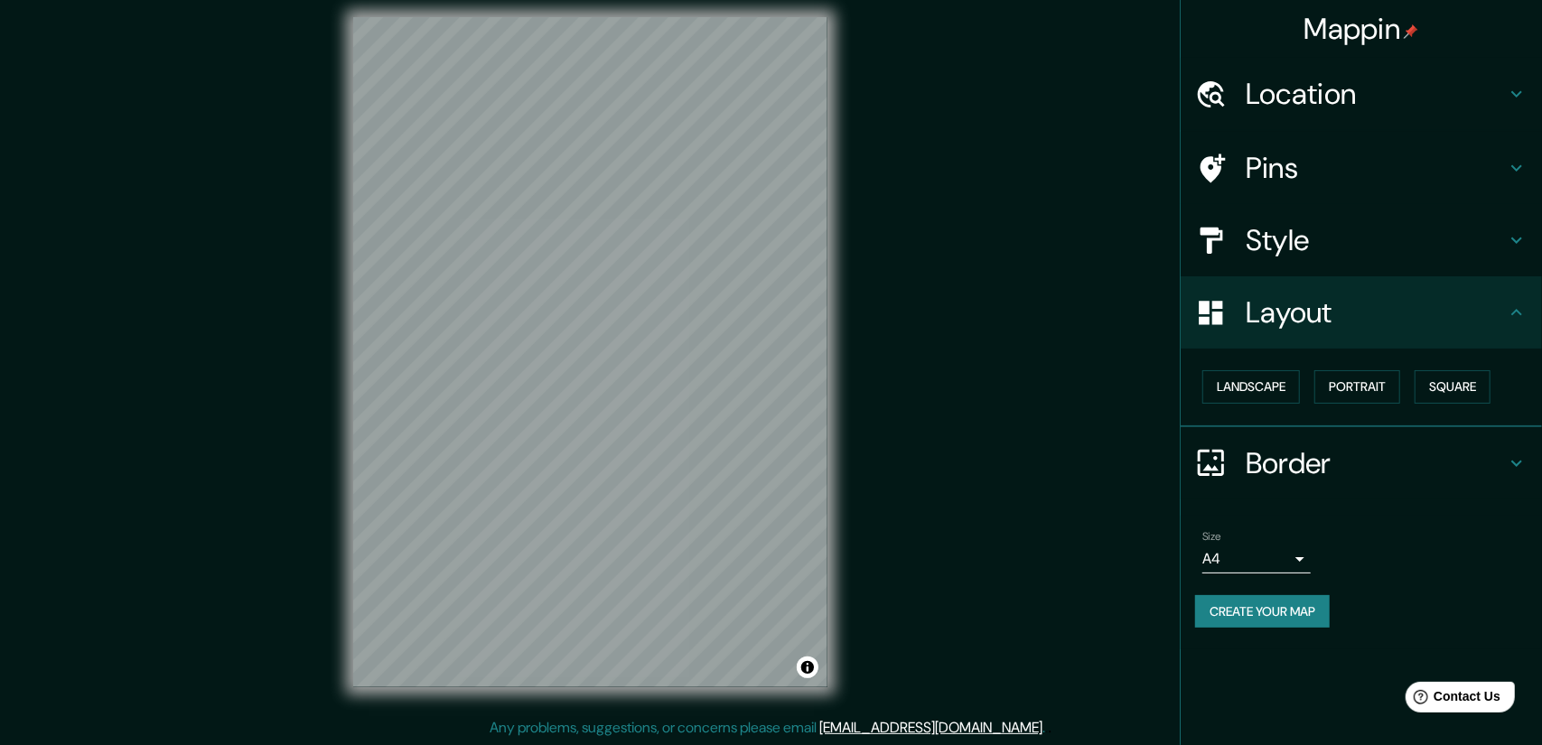
click at [1257, 558] on body "Mappin Location Pins Style Layout Landscape Portrait Square Border Choose a bor…" at bounding box center [771, 360] width 1542 height 745
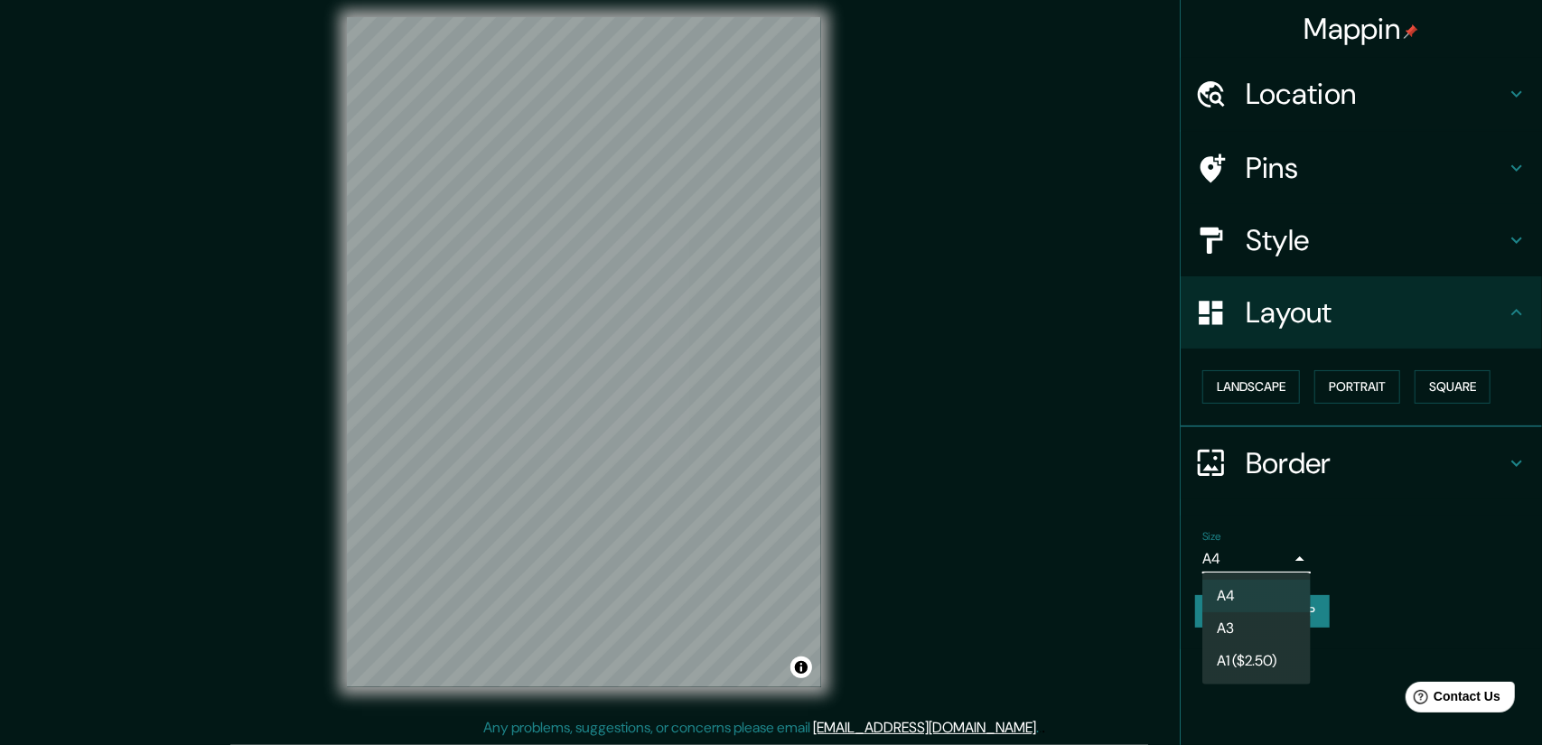
click at [1301, 548] on div at bounding box center [771, 372] width 1542 height 745
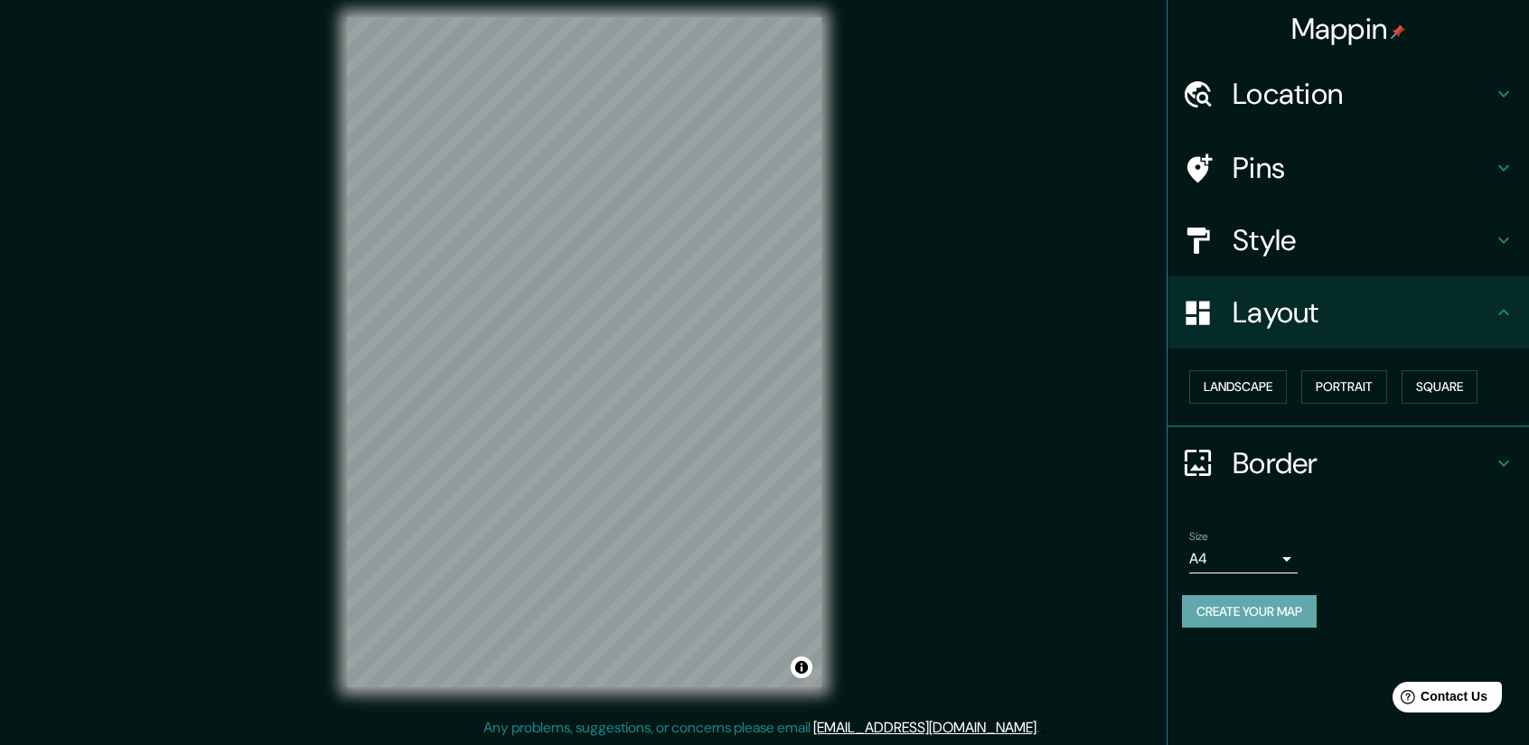
click at [1268, 616] on button "Create your map" at bounding box center [1249, 611] width 135 height 33
click at [1425, 452] on h4 "Border" at bounding box center [1362, 463] width 260 height 36
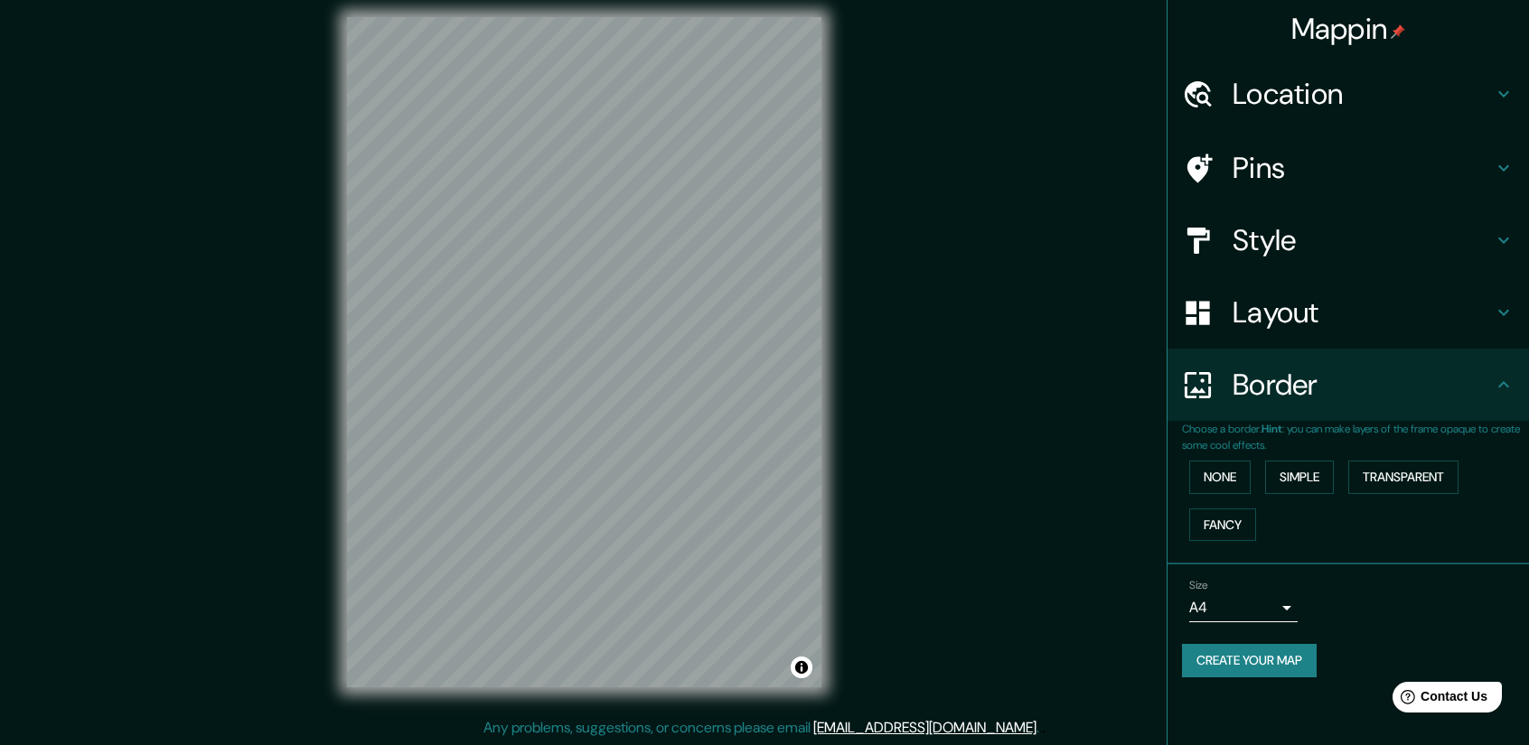
click at [1384, 406] on div "Border" at bounding box center [1347, 385] width 361 height 72
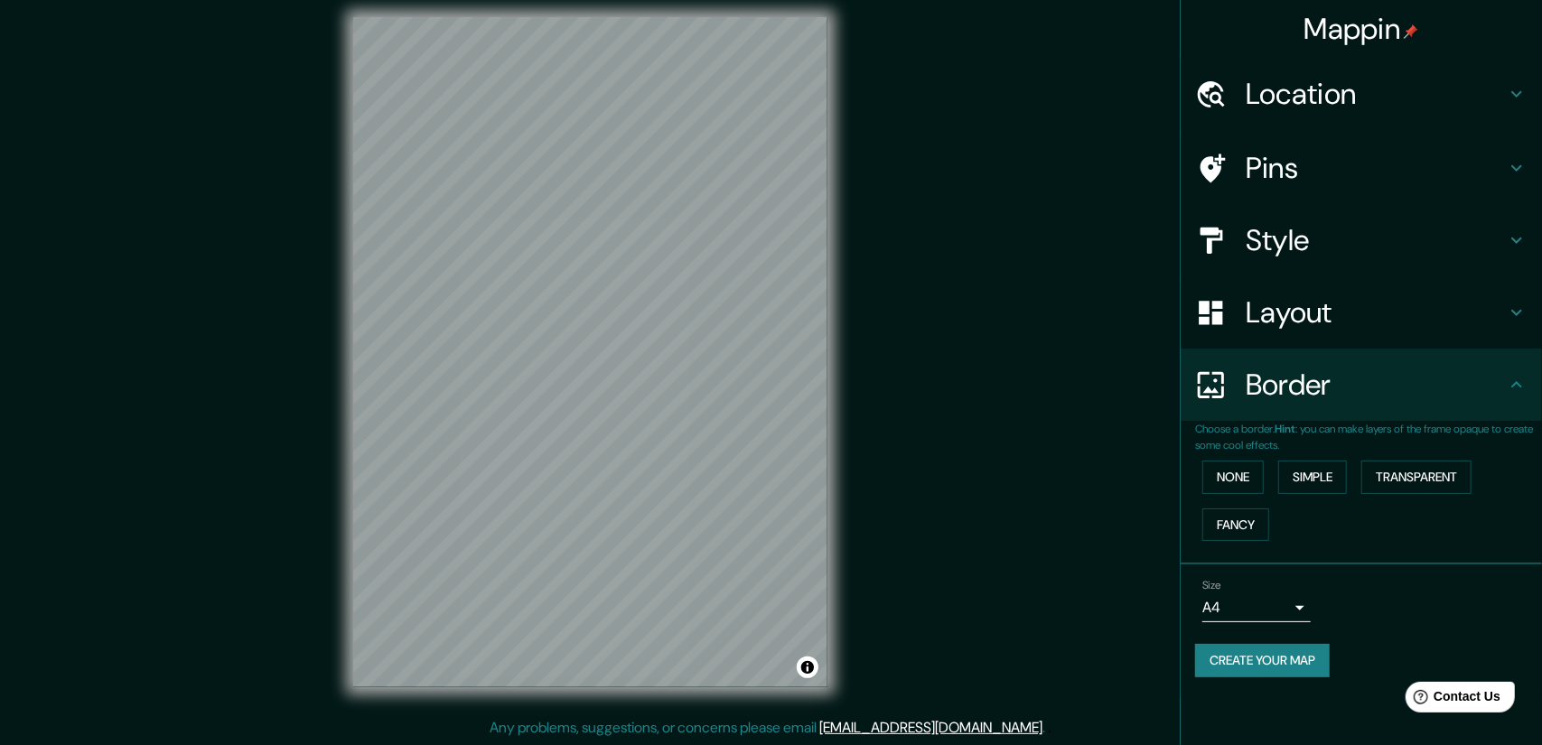
click at [1243, 600] on body "Mappin Location Pins Style Layout Border Choose a border. Hint : you can make l…" at bounding box center [771, 360] width 1542 height 745
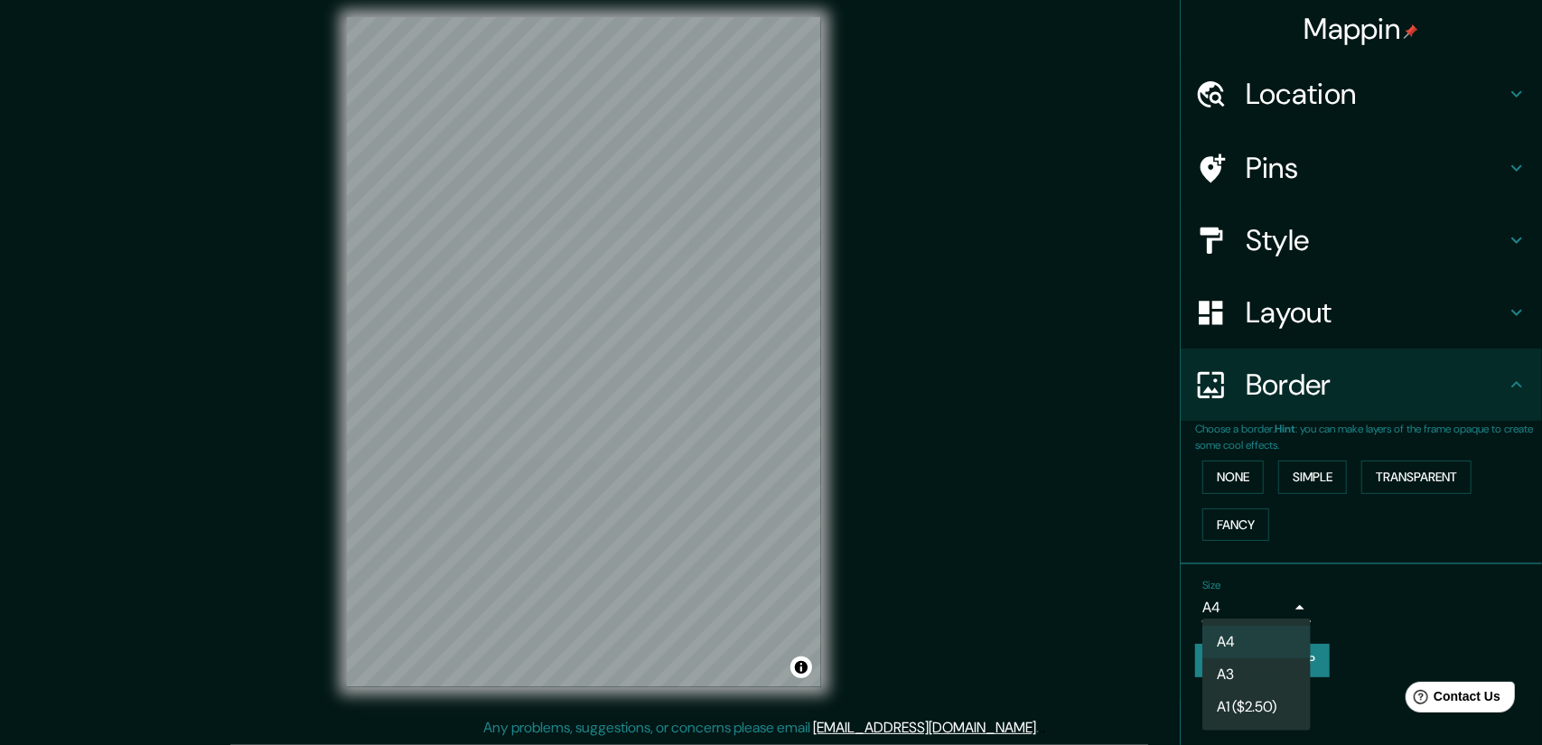
click at [1317, 396] on div at bounding box center [771, 372] width 1542 height 745
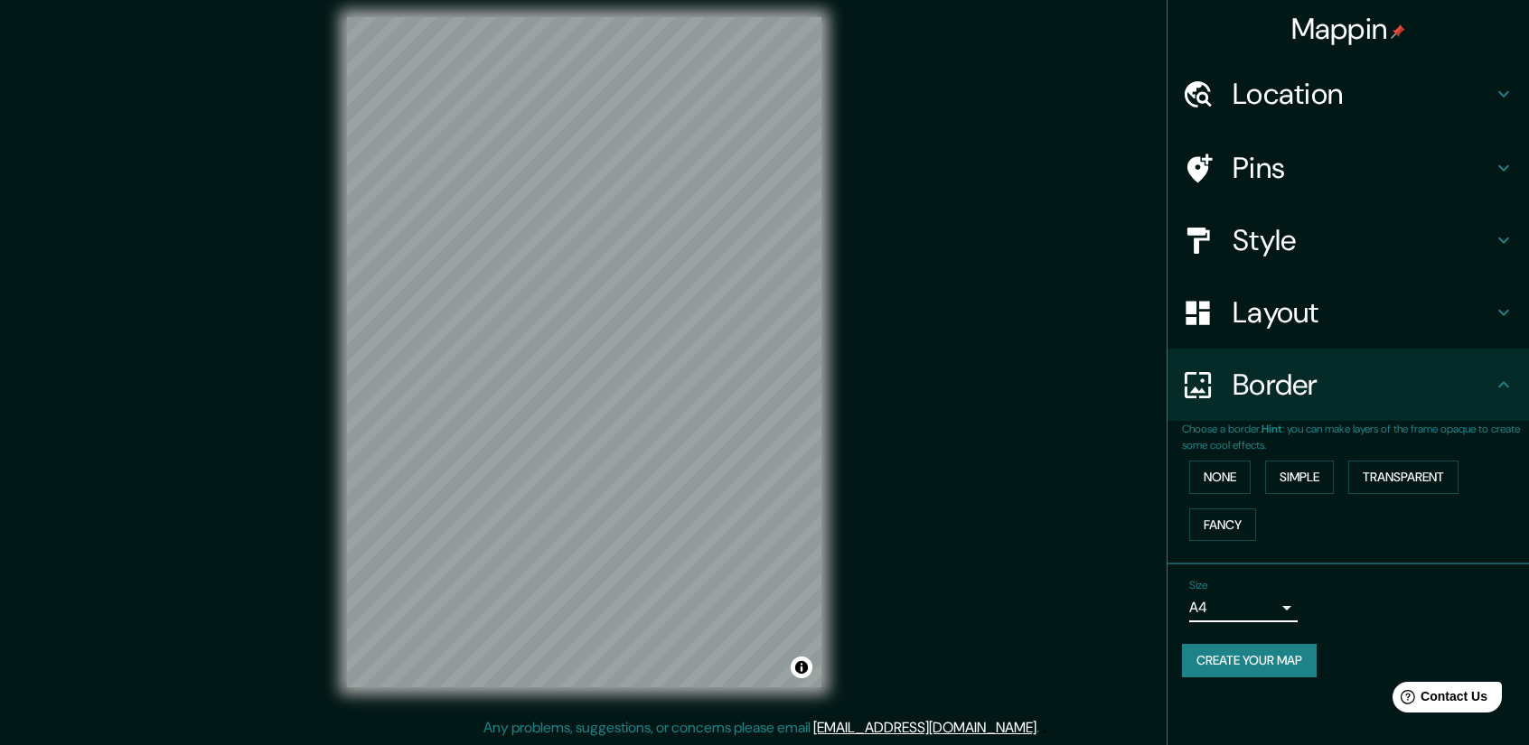
click at [1302, 315] on h4 "Layout" at bounding box center [1362, 312] width 260 height 36
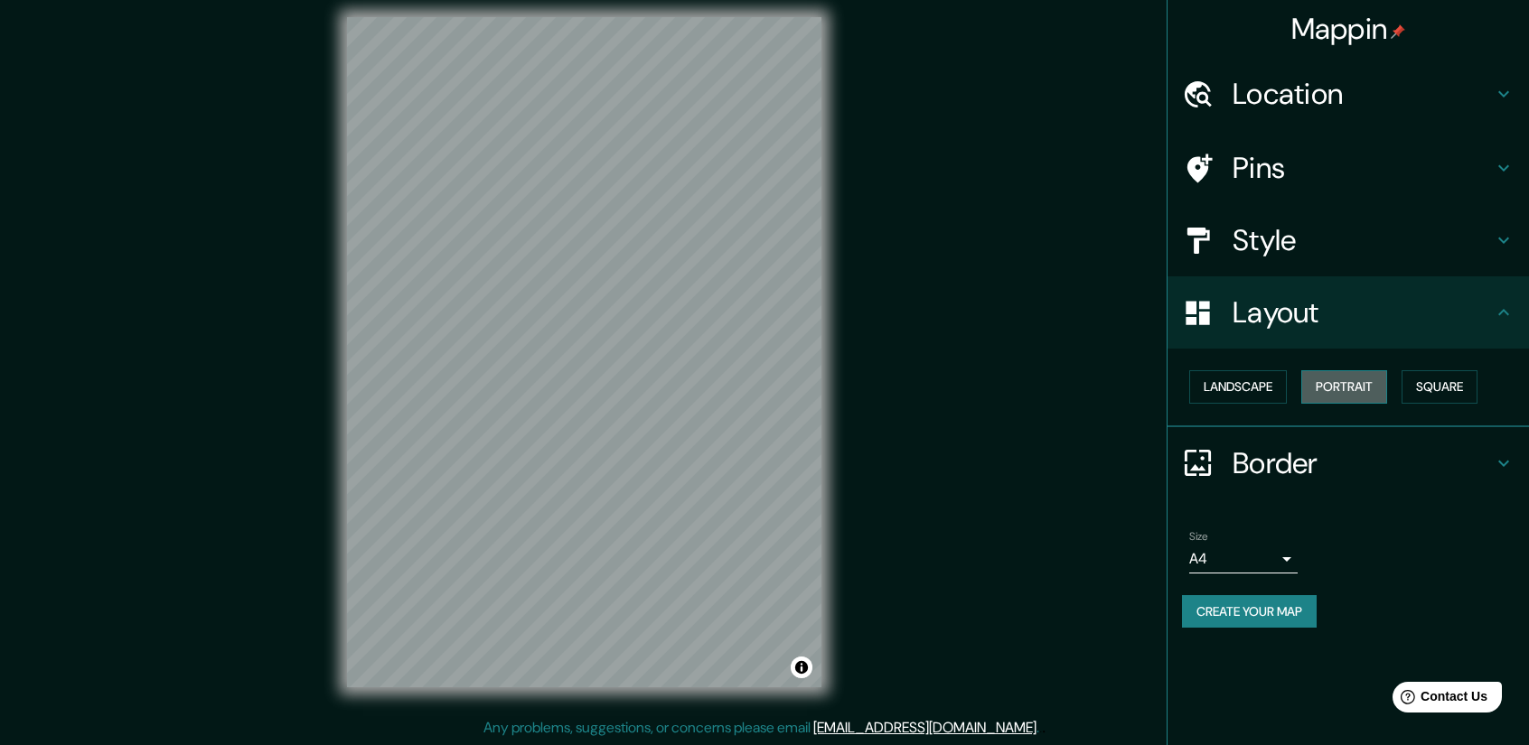
click at [1344, 388] on button "Portrait" at bounding box center [1344, 386] width 86 height 33
click at [1443, 388] on button "Square" at bounding box center [1439, 386] width 76 height 33
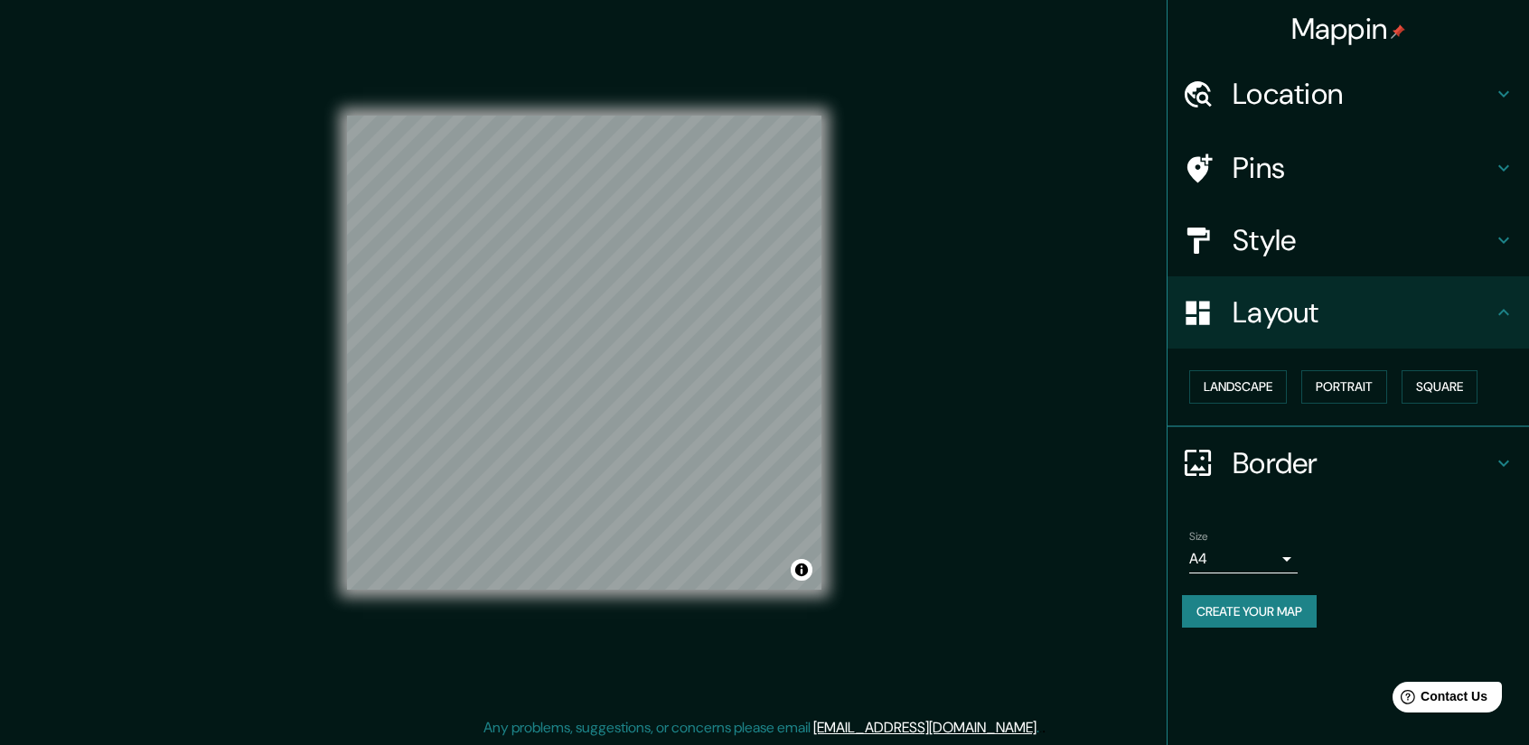
click at [919, 566] on div "Mappin Location Pins Style Layout Landscape Portrait Square Border Choose a bor…" at bounding box center [764, 367] width 1529 height 758
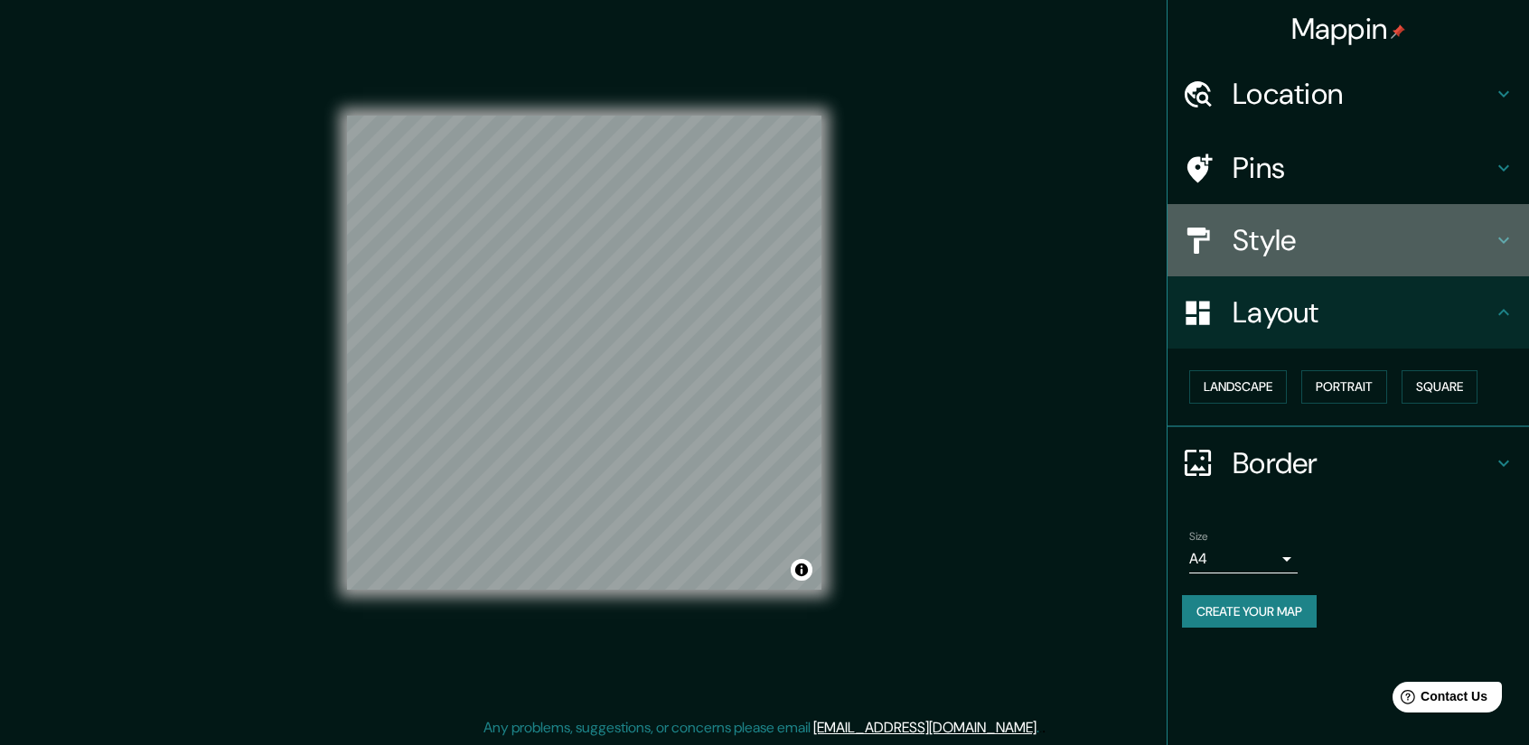
click at [1327, 234] on h4 "Style" at bounding box center [1362, 240] width 260 height 36
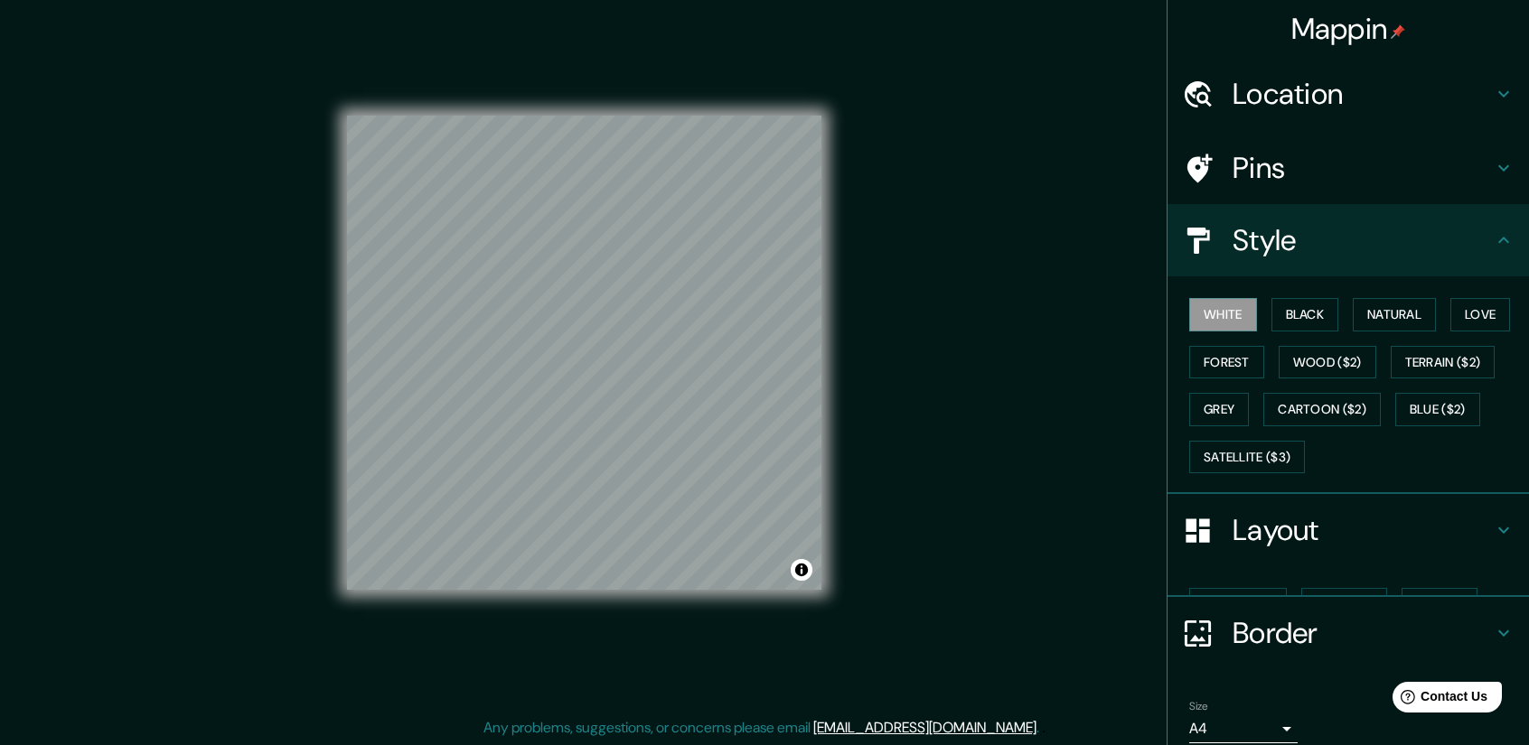
click at [1333, 178] on h4 "Pins" at bounding box center [1362, 168] width 260 height 36
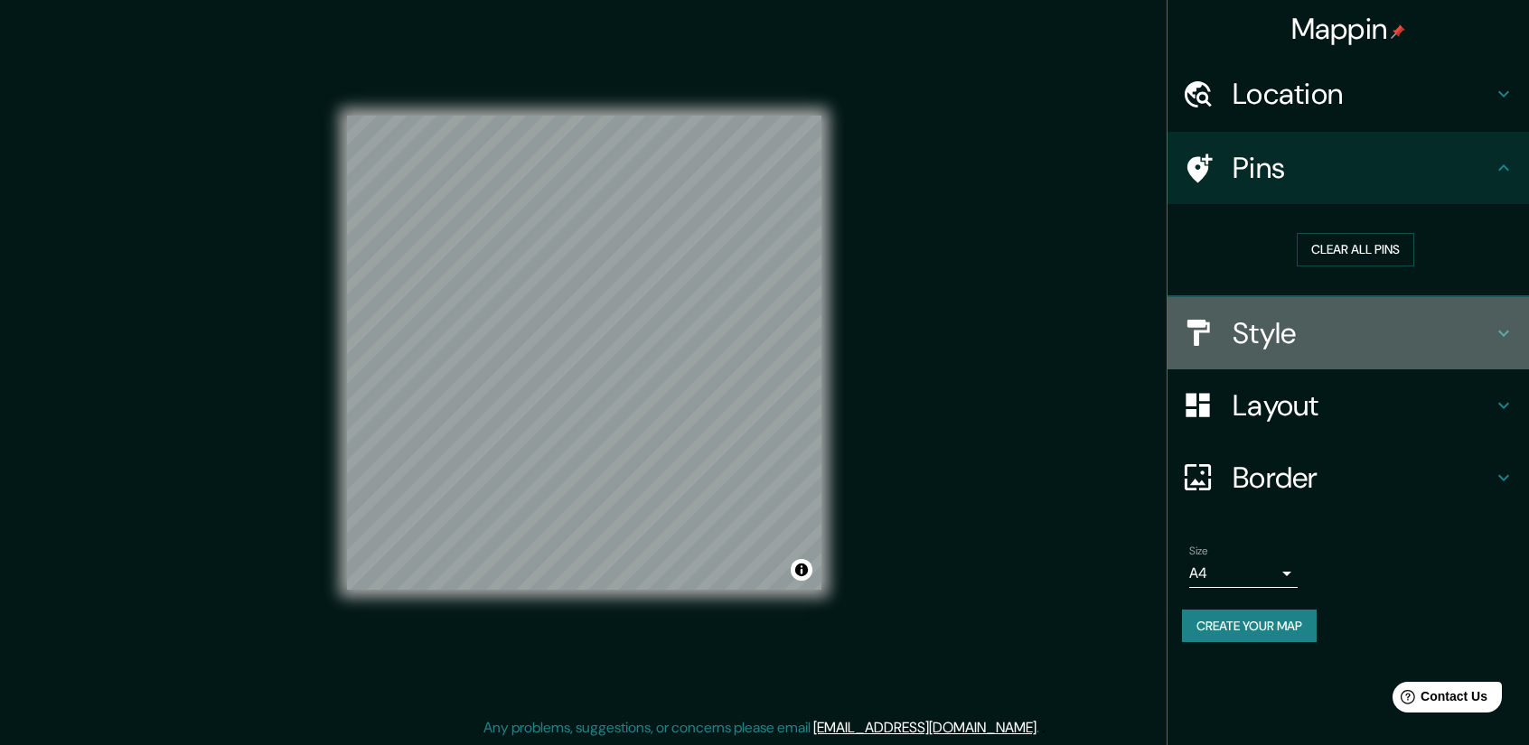
click at [1345, 330] on h4 "Style" at bounding box center [1362, 333] width 260 height 36
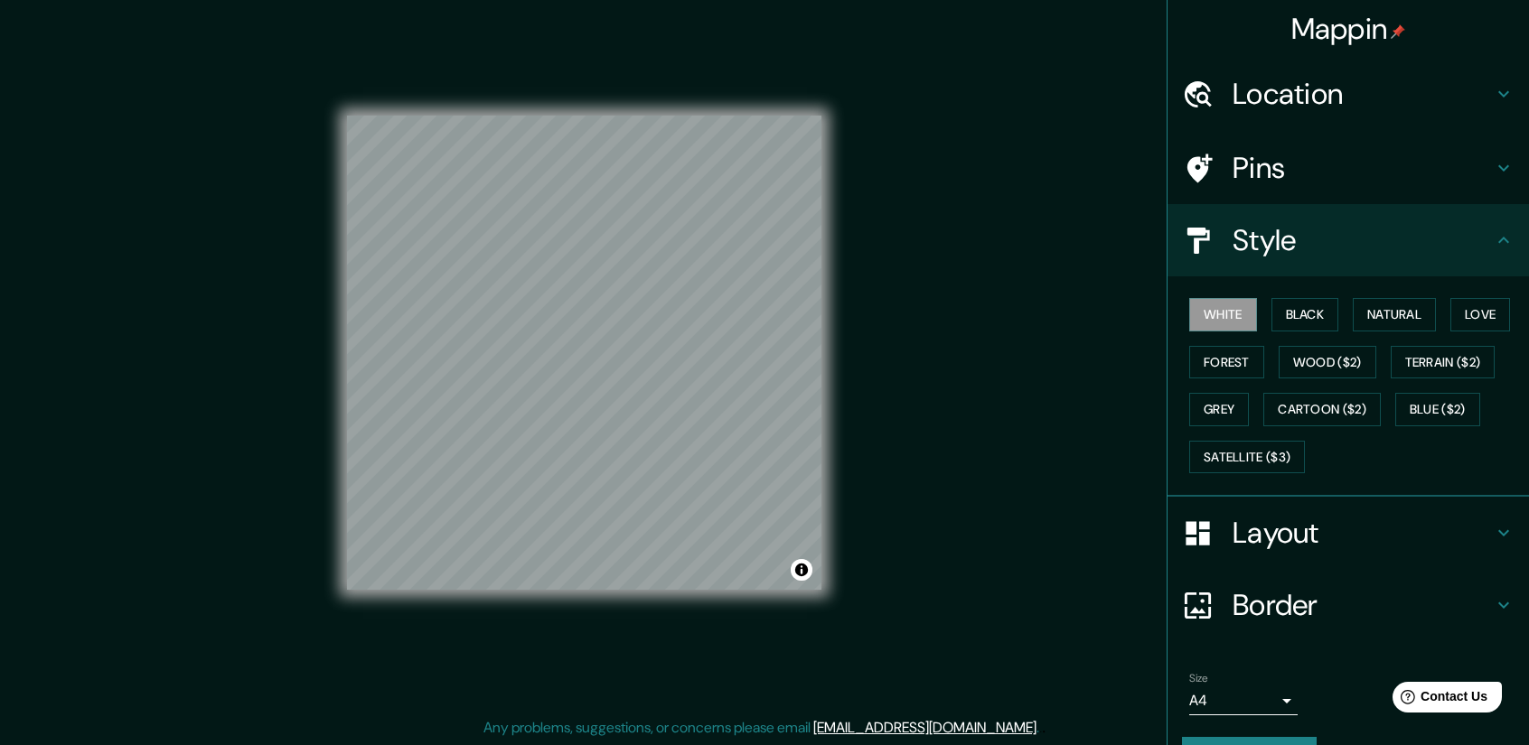
click at [1346, 527] on h4 "Layout" at bounding box center [1362, 533] width 260 height 36
